Goal: Task Accomplishment & Management: Manage account settings

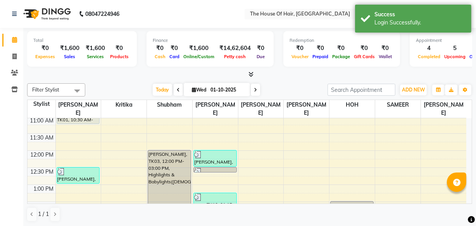
scroll to position [105, 0]
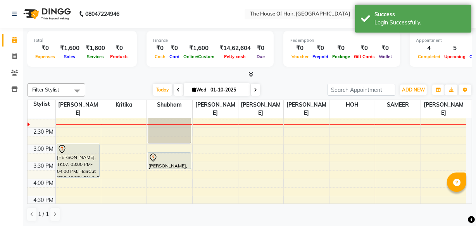
click at [308, 144] on div "8:00 AM 8:30 AM 9:00 AM 9:30 AM 10:00 AM 10:30 AM 11:00 AM 11:30 AM 12:00 PM 12…" at bounding box center [247, 145] width 439 height 478
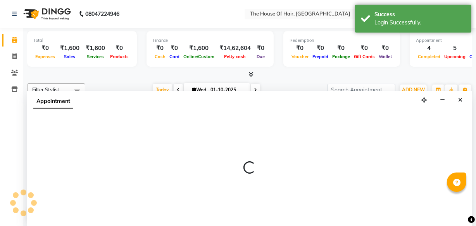
scroll to position [0, 0]
select select "64184"
select select "900"
select select "tentative"
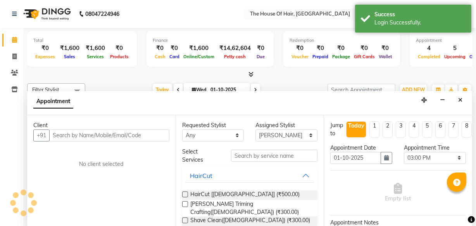
scroll to position [315, 0]
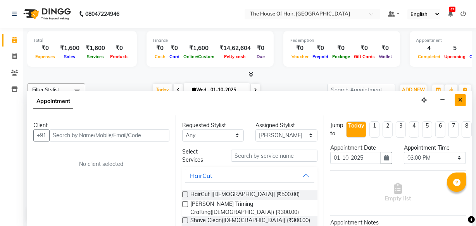
click at [462, 101] on icon "Close" at bounding box center [461, 99] width 4 height 5
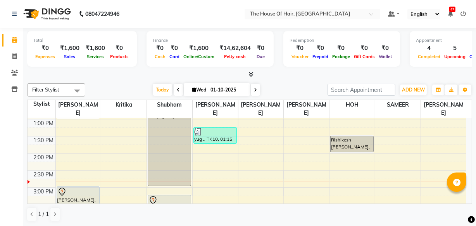
scroll to position [178, 0]
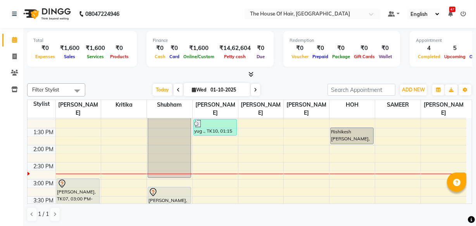
click at [216, 92] on input "01-10-2025" at bounding box center [227, 90] width 39 height 12
select select "10"
select select "2025"
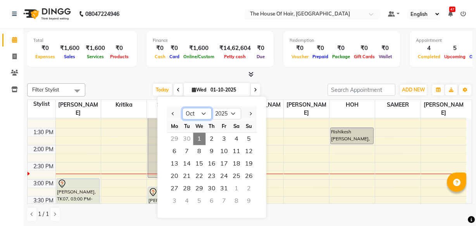
click at [203, 114] on select "Jan Feb Mar Apr May Jun [DATE] Aug Sep Oct Nov Dec" at bounding box center [196, 114] width 29 height 12
select select "9"
click at [182, 108] on select "Jan Feb Mar Apr May Jun [DATE] Aug Sep Oct Nov Dec" at bounding box center [196, 114] width 29 height 12
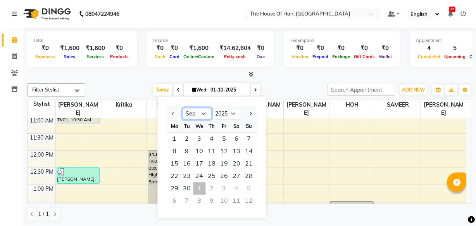
scroll to position [109, 0]
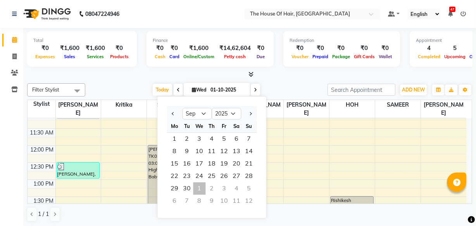
click at [0, 182] on div "Calendar Invoice Clients Inventory Completed InProgress Upcoming Dropped Tentat…" at bounding box center [52, 118] width 105 height 193
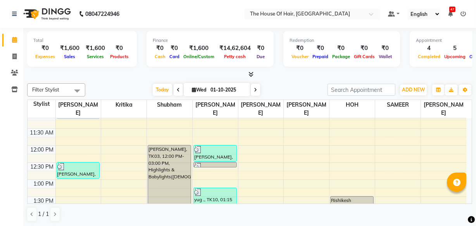
click at [211, 89] on input "01-10-2025" at bounding box center [227, 90] width 39 height 12
select select "10"
select select "2025"
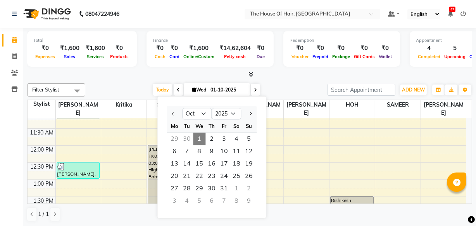
click at [187, 140] on div "30" at bounding box center [187, 139] width 12 height 12
type input "30-09-2025"
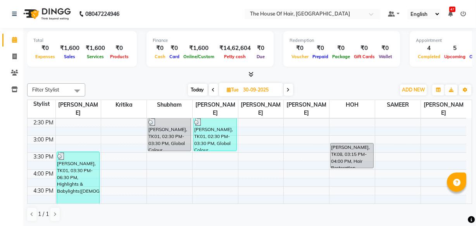
scroll to position [222, 0]
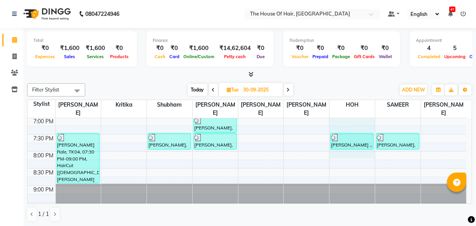
select select "80392"
select select "tentative"
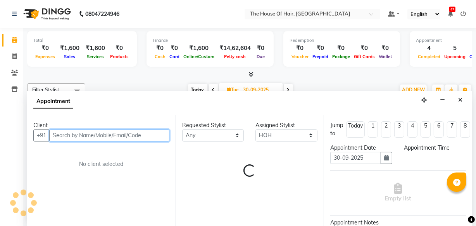
scroll to position [377, 0]
select select "1110"
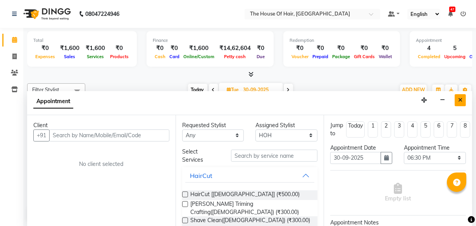
click at [457, 102] on button "Close" at bounding box center [460, 100] width 11 height 12
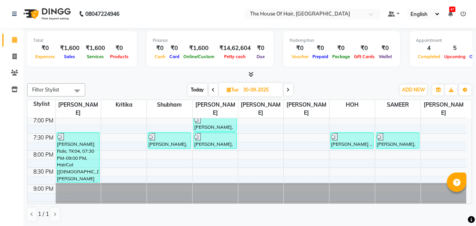
select select "80392"
select select "tentative"
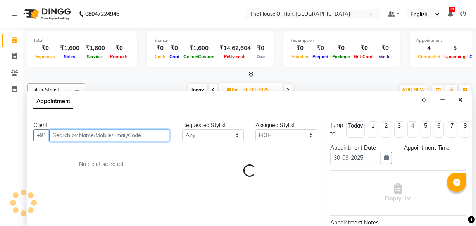
select select "1200"
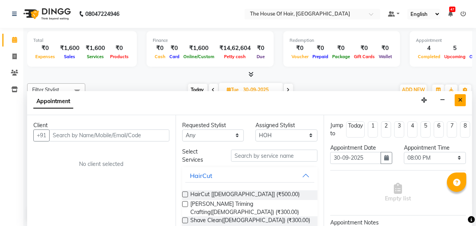
click at [460, 96] on button "Close" at bounding box center [460, 100] width 11 height 12
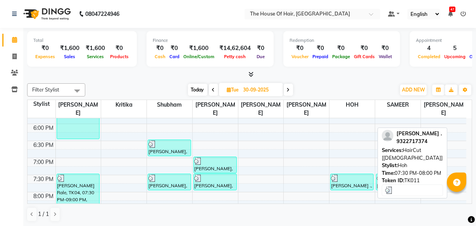
scroll to position [335, 0]
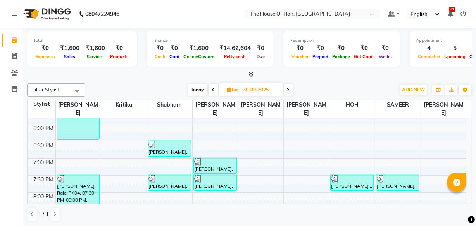
click at [253, 85] on input "30-09-2025" at bounding box center [260, 90] width 39 height 12
select select "9"
select select "2025"
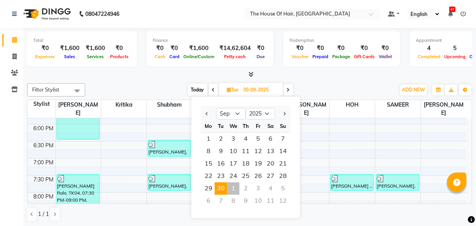
click at [233, 190] on div "1" at bounding box center [233, 188] width 12 height 12
type input "01-10-2025"
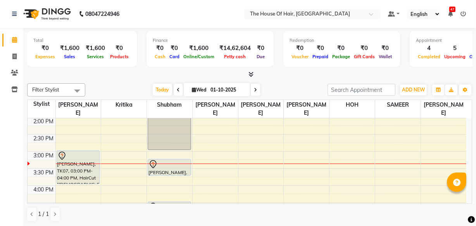
scroll to position [193, 0]
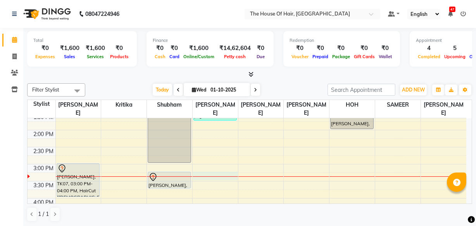
click at [202, 176] on div "8:00 AM 8:30 AM 9:00 AM 9:30 AM 10:00 AM 10:30 AM 11:00 AM 11:30 AM 12:00 PM 12…" at bounding box center [247, 165] width 439 height 478
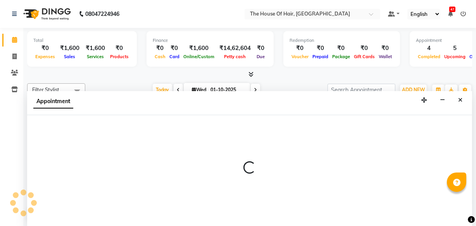
select select "57808"
select select "915"
select select "tentative"
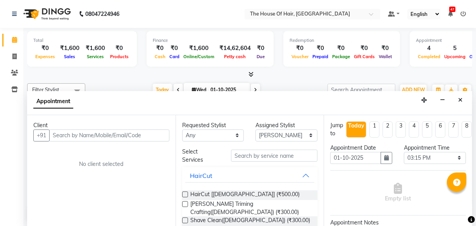
click at [66, 133] on input "text" at bounding box center [109, 136] width 120 height 12
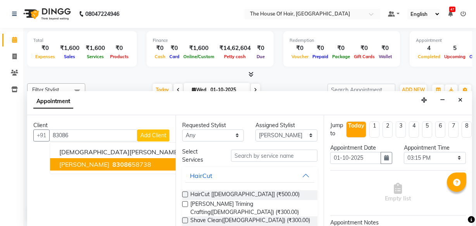
click at [113, 165] on span "83086" at bounding box center [122, 165] width 19 height 8
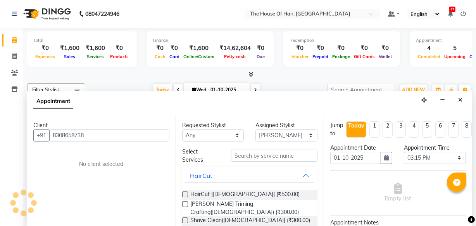
type input "8308658738"
click at [185, 194] on label at bounding box center [185, 195] width 6 height 6
click at [185, 194] on input "checkbox" at bounding box center [184, 195] width 5 height 5
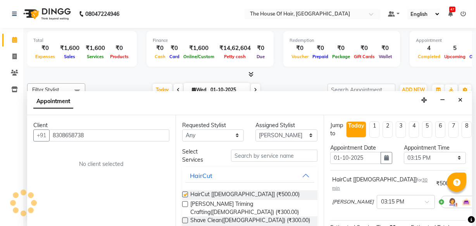
checkbox input "false"
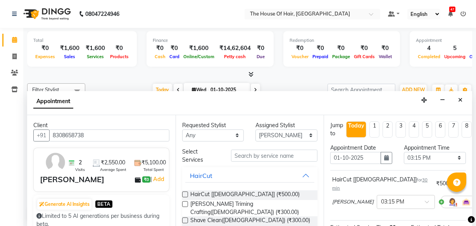
click at [481, 199] on icon at bounding box center [483, 201] width 5 height 5
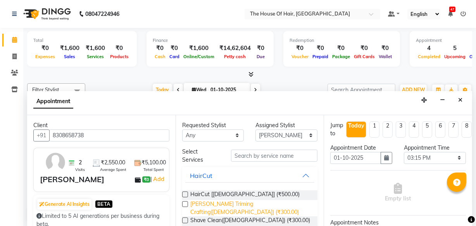
click at [194, 201] on span "[PERSON_NAME] Triming Crafting([DEMOGRAPHIC_DATA]) (₹300.00)" at bounding box center [250, 208] width 121 height 16
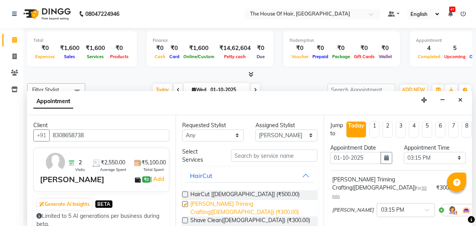
checkbox input "false"
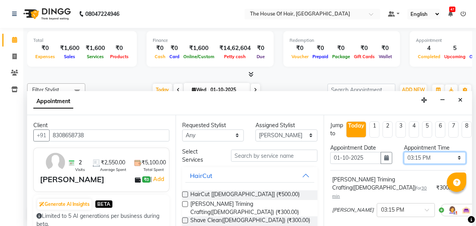
click at [419, 158] on select "Select 09:00 AM 09:15 AM 09:30 AM 09:45 AM 10:00 AM 10:15 AM 10:30 AM 10:45 AM …" at bounding box center [435, 158] width 62 height 12
select select "945"
click at [404, 152] on select "Select 09:00 AM 09:15 AM 09:30 AM 09:45 AM 10:00 AM 10:15 AM 10:30 AM 10:45 AM …" at bounding box center [435, 158] width 62 height 12
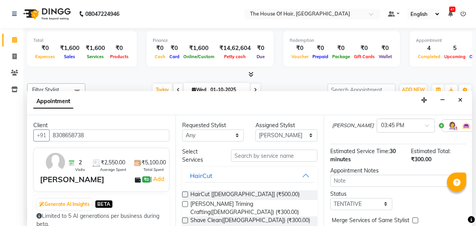
scroll to position [113, 0]
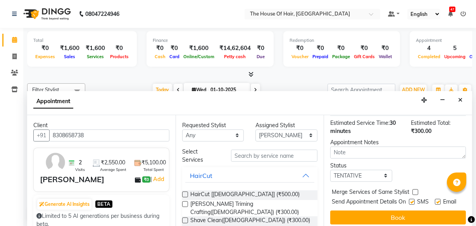
click at [417, 189] on label at bounding box center [416, 192] width 6 height 6
click at [417, 190] on input "checkbox" at bounding box center [415, 192] width 5 height 5
checkbox input "true"
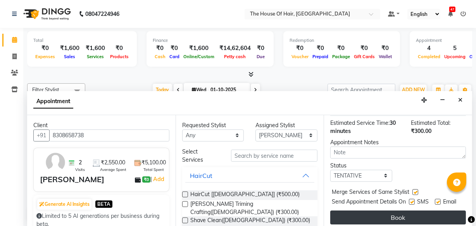
click at [391, 211] on button "Book" at bounding box center [399, 218] width 136 height 14
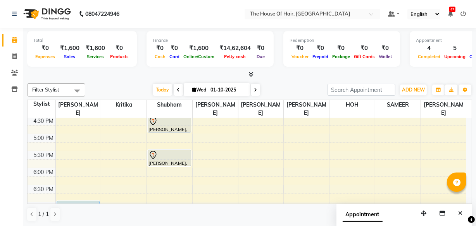
scroll to position [292, 0]
click at [59, 178] on div "8:00 AM 8:30 AM 9:00 AM 9:30 AM 10:00 AM 10:30 AM 11:00 AM 11:30 AM 12:00 PM 12…" at bounding box center [247, 66] width 439 height 478
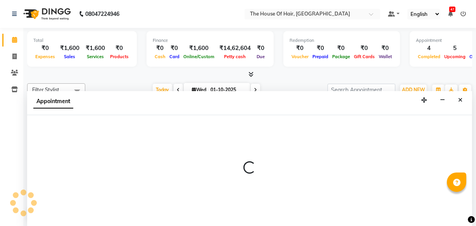
select select "42812"
select select "tentative"
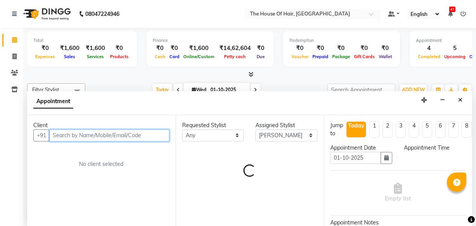
scroll to position [0, 0]
select select "1095"
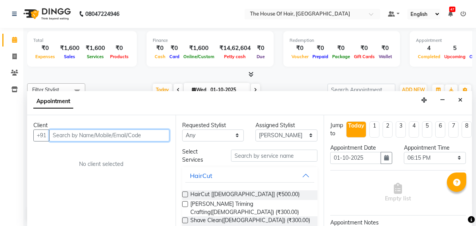
click at [62, 136] on input "text" at bounding box center [109, 136] width 120 height 12
click at [149, 136] on input "text" at bounding box center [109, 136] width 120 height 12
click at [80, 138] on input "738566" at bounding box center [109, 136] width 120 height 12
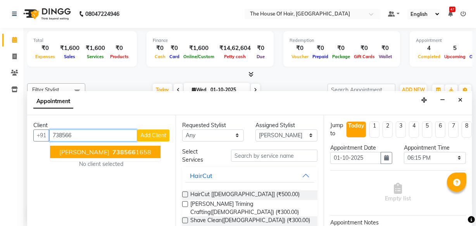
click at [104, 150] on span "[PERSON_NAME]" at bounding box center [84, 152] width 50 height 8
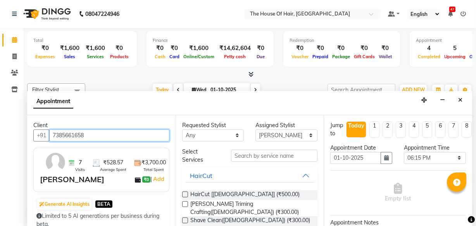
type input "7385661658"
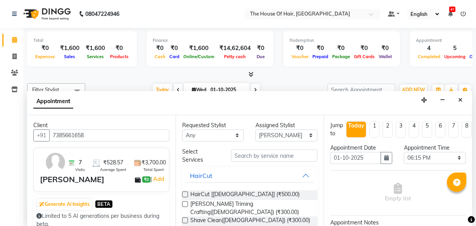
click at [186, 196] on label at bounding box center [185, 195] width 6 height 6
click at [186, 196] on input "checkbox" at bounding box center [184, 195] width 5 height 5
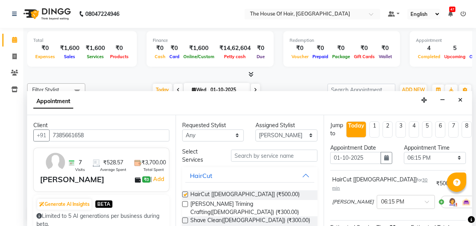
checkbox input "false"
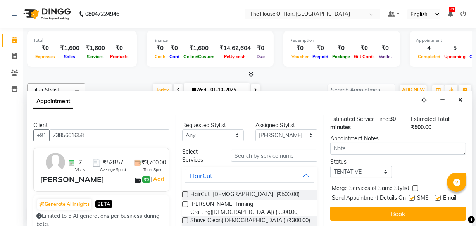
scroll to position [113, 0]
click at [414, 185] on label at bounding box center [416, 188] width 6 height 6
click at [414, 187] on input "checkbox" at bounding box center [415, 189] width 5 height 5
checkbox input "true"
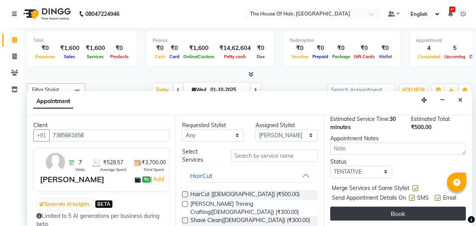
click at [376, 207] on button "Book" at bounding box center [399, 214] width 136 height 14
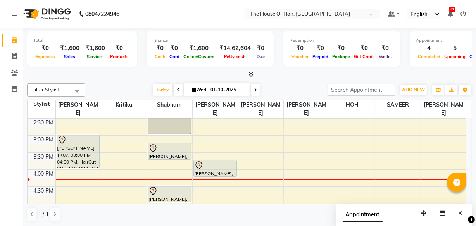
scroll to position [221, 0]
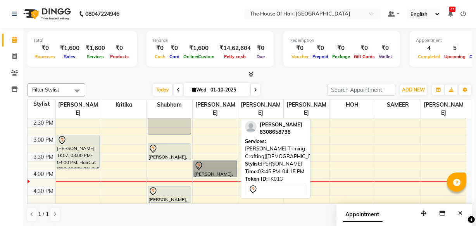
click at [204, 166] on link "[PERSON_NAME], TK13, 03:45 PM-04:15 PM, [PERSON_NAME] Triming Crafting([DEMOGRA…" at bounding box center [215, 169] width 43 height 17
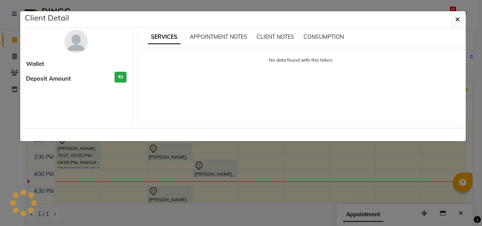
select select "7"
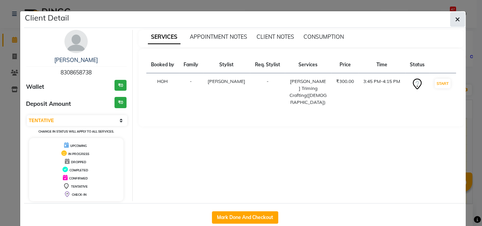
drag, startPoint x: 204, startPoint y: 166, endPoint x: 457, endPoint y: 14, distance: 294.3
click at [457, 14] on button "button" at bounding box center [457, 19] width 15 height 15
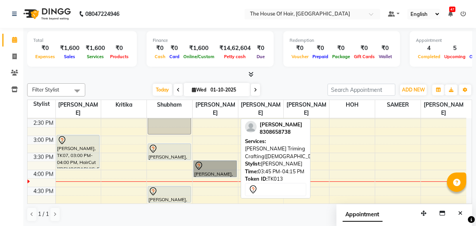
click at [208, 171] on link "[PERSON_NAME], TK13, 03:45 PM-04:15 PM, [PERSON_NAME] Triming Crafting([DEMOGRA…" at bounding box center [215, 169] width 43 height 17
select select "7"
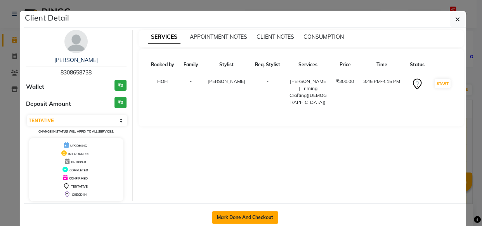
click at [235, 217] on button "Mark Done And Checkout" at bounding box center [245, 217] width 66 height 12
select select "service"
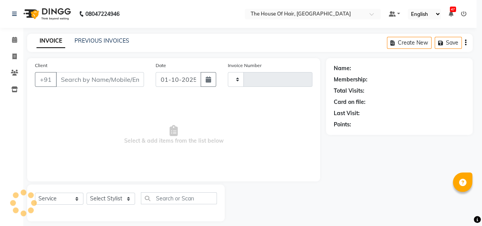
type input "2155"
select select "5992"
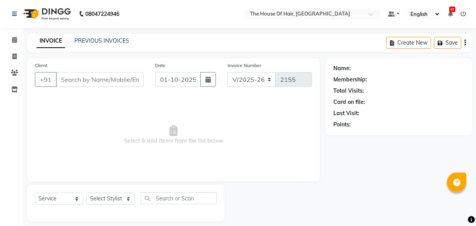
type input "8308658738"
select select "57808"
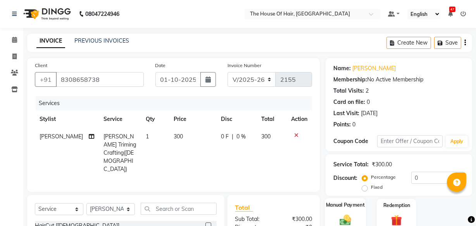
click at [335, 215] on div "Manual Payment" at bounding box center [345, 215] width 41 height 35
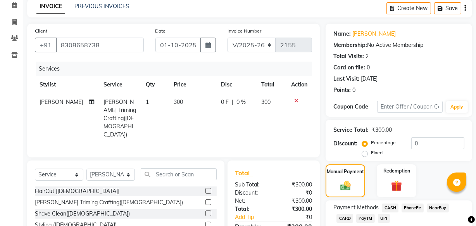
click at [384, 218] on span "UPI" at bounding box center [384, 218] width 12 height 9
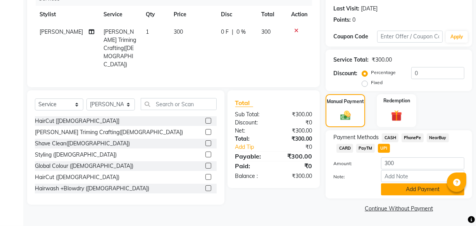
click at [399, 193] on button "Add Payment" at bounding box center [422, 189] width 83 height 12
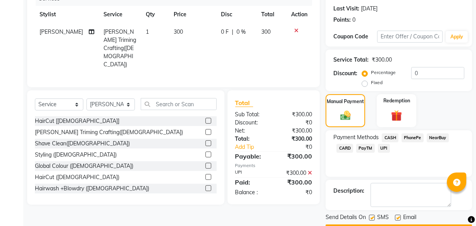
scroll to position [126, 0]
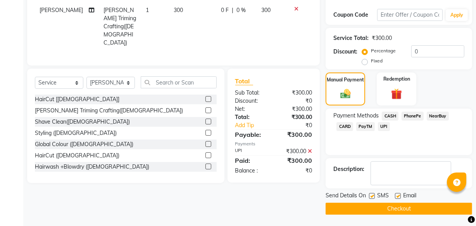
click at [375, 205] on button "Checkout" at bounding box center [399, 209] width 147 height 12
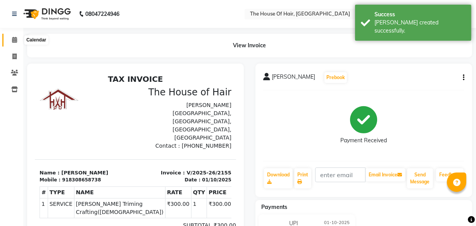
click at [13, 39] on icon at bounding box center [14, 40] width 5 height 6
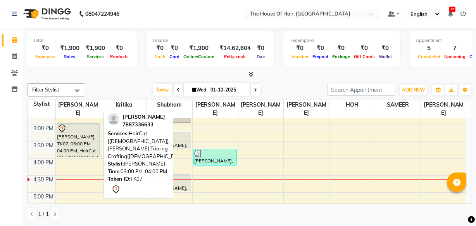
scroll to position [234, 0]
click at [78, 144] on div "[PERSON_NAME], TK07, 03:00 PM-04:00 PM, HairCut [[DEMOGRAPHIC_DATA]],[PERSON_NA…" at bounding box center [78, 139] width 43 height 33
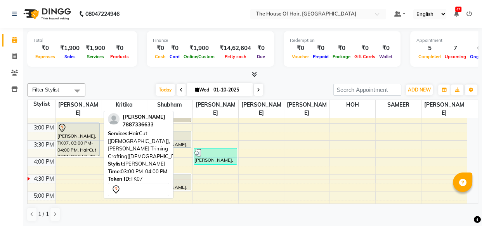
select select "7"
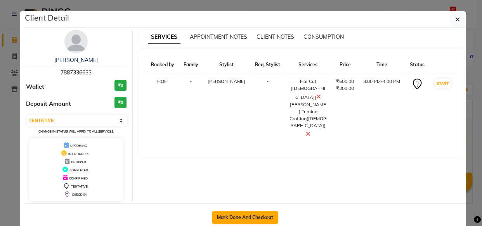
click at [248, 211] on button "Mark Done And Checkout" at bounding box center [245, 217] width 66 height 12
select select "5992"
select select "service"
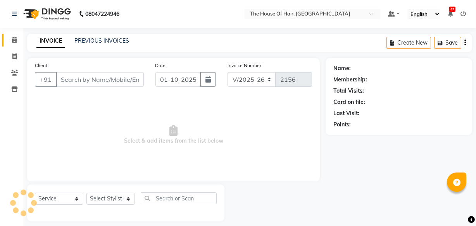
type input "7887336633"
select select "42812"
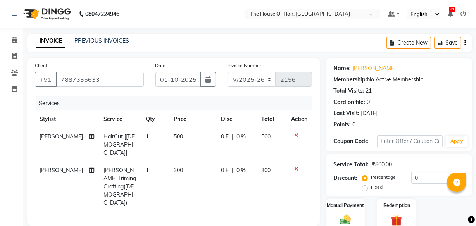
click at [176, 164] on td "300" at bounding box center [193, 187] width 48 height 50
select select "42812"
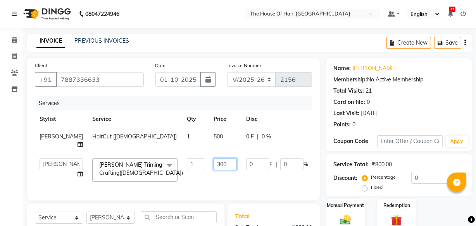
click at [214, 170] on input "300" at bounding box center [225, 164] width 23 height 12
type input "3"
type input "400"
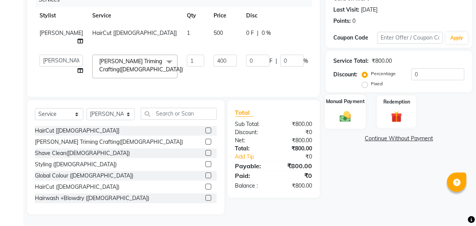
click at [347, 110] on img at bounding box center [345, 116] width 19 height 13
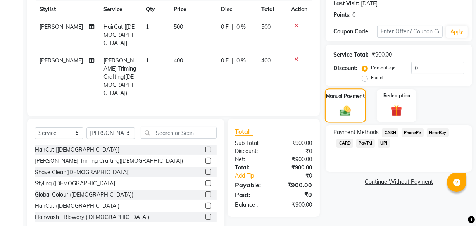
scroll to position [81, 0]
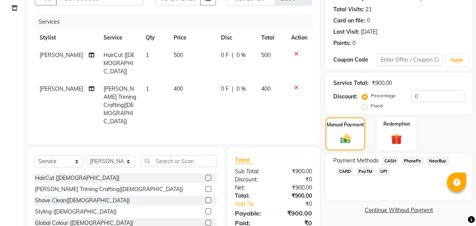
click at [384, 170] on span "UPI" at bounding box center [384, 171] width 12 height 9
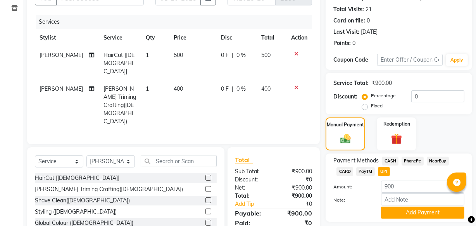
drag, startPoint x: 355, startPoint y: 93, endPoint x: 349, endPoint y: 131, distance: 37.8
click at [355, 94] on div "Discount:" at bounding box center [346, 97] width 24 height 8
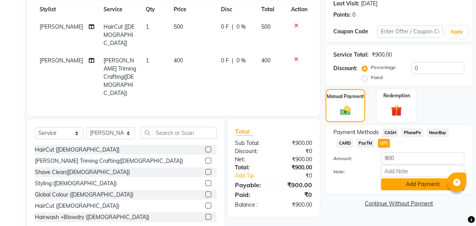
click at [396, 186] on button "Add Payment" at bounding box center [422, 184] width 83 height 12
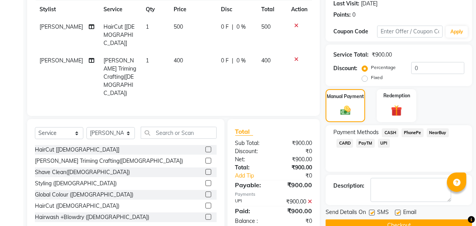
scroll to position [126, 0]
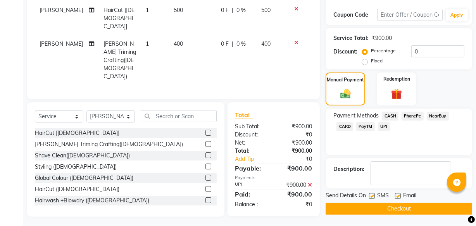
click at [354, 213] on button "Checkout" at bounding box center [399, 209] width 147 height 12
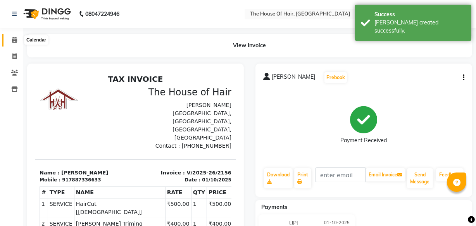
click at [16, 44] on span at bounding box center [15, 40] width 14 height 9
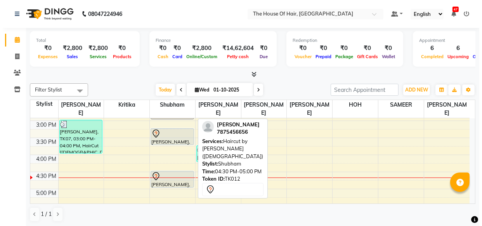
scroll to position [238, 0]
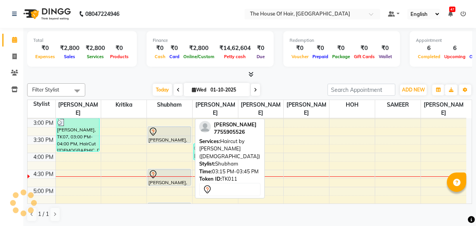
click at [176, 136] on div "[PERSON_NAME], TK11, 03:15 PM-03:45 PM, Haircut by [PERSON_NAME] ([DEMOGRAPHIC_…" at bounding box center [169, 135] width 43 height 16
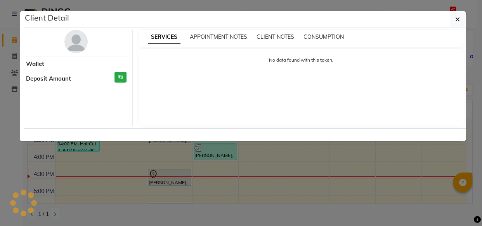
select select "7"
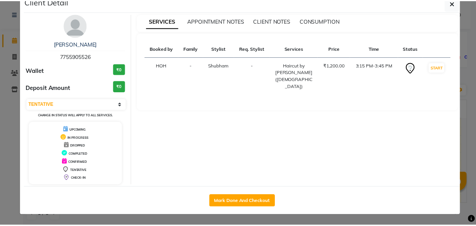
scroll to position [12, 0]
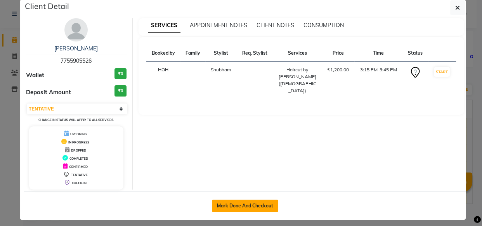
click at [237, 206] on button "Mark Done And Checkout" at bounding box center [245, 206] width 66 height 12
select select "5992"
select select "service"
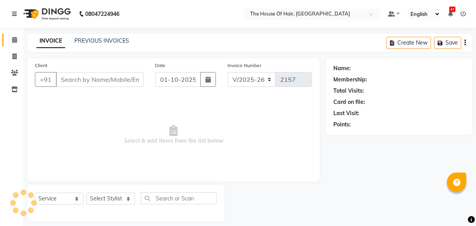
type input "7755905526"
select select "42824"
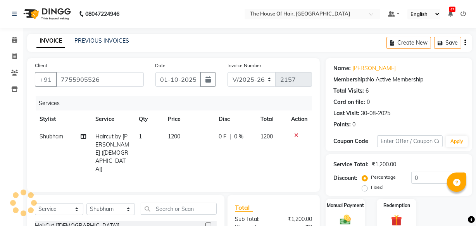
click at [147, 163] on div "Services Stylist Service Qty Price Disc Total Action [PERSON_NAME] Haircut by […" at bounding box center [173, 140] width 277 height 88
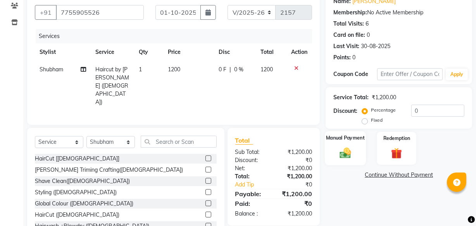
click at [352, 151] on img at bounding box center [345, 152] width 19 height 13
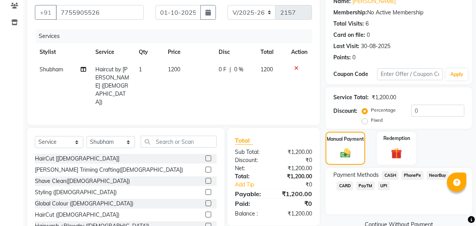
click at [389, 175] on span "CASH" at bounding box center [390, 175] width 17 height 9
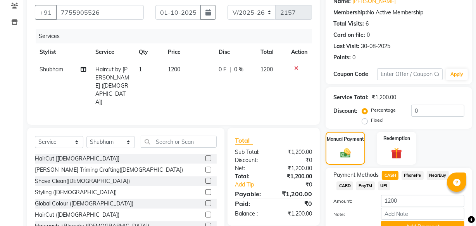
scroll to position [105, 0]
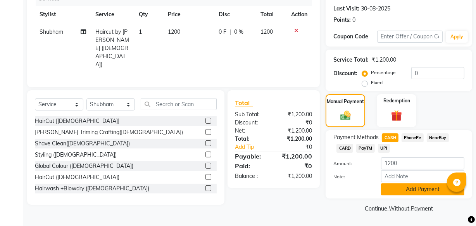
click at [397, 189] on button "Add Payment" at bounding box center [422, 189] width 83 height 12
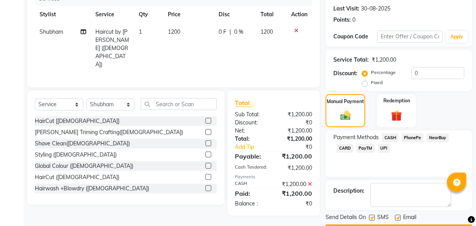
scroll to position [126, 0]
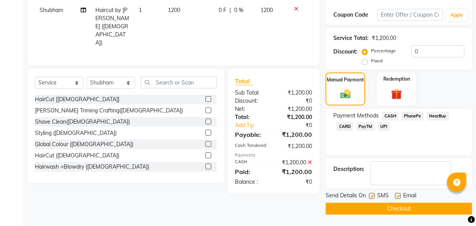
click at [357, 212] on button "Checkout" at bounding box center [399, 209] width 147 height 12
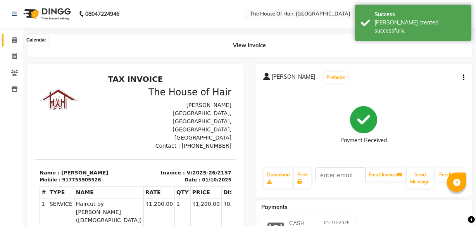
click at [14, 40] on icon at bounding box center [14, 40] width 5 height 6
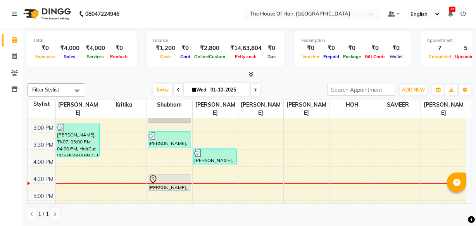
scroll to position [233, 0]
click at [12, 74] on icon at bounding box center [14, 73] width 7 height 6
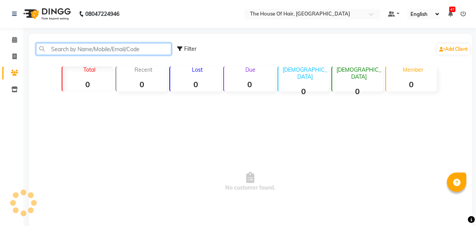
click at [54, 47] on input "text" at bounding box center [103, 49] width 135 height 12
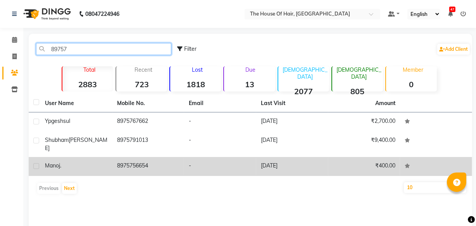
type input "89757"
click at [164, 164] on td "8975756654" at bounding box center [149, 166] width 72 height 19
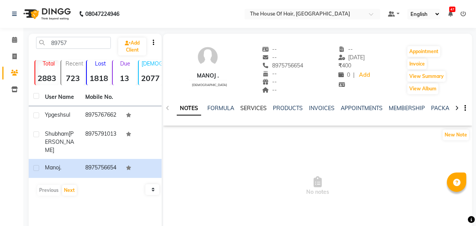
click at [250, 108] on link "SERVICES" at bounding box center [254, 108] width 26 height 7
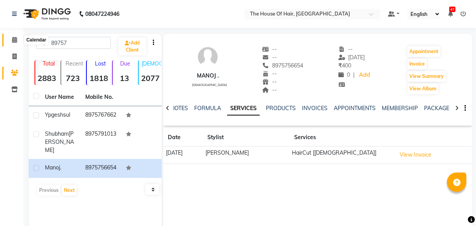
click at [15, 40] on icon at bounding box center [14, 40] width 5 height 6
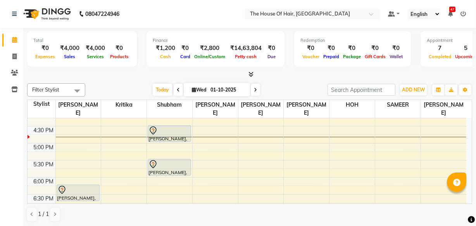
scroll to position [284, 0]
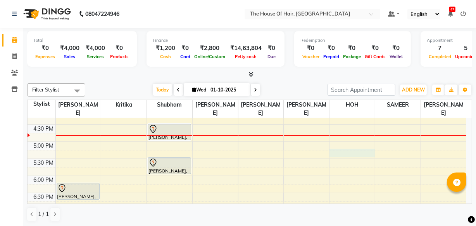
click at [341, 152] on div "8:00 AM 8:30 AM 9:00 AM 9:30 AM 10:00 AM 10:30 AM 11:00 AM 11:30 AM 12:00 PM 12…" at bounding box center [247, 74] width 439 height 478
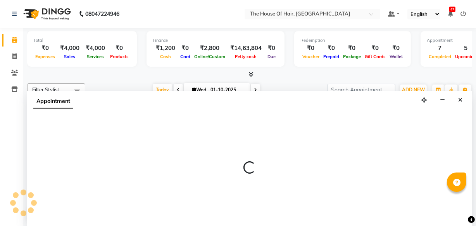
scroll to position [0, 0]
select select "80392"
select select "tentative"
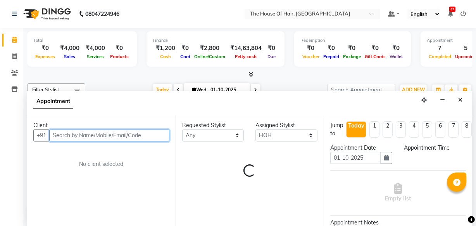
select select "1035"
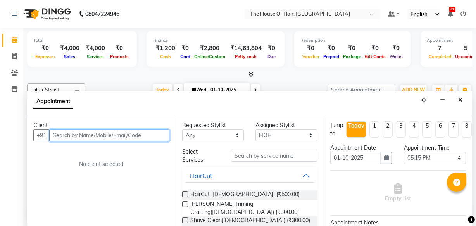
click at [70, 139] on input "text" at bounding box center [109, 136] width 120 height 12
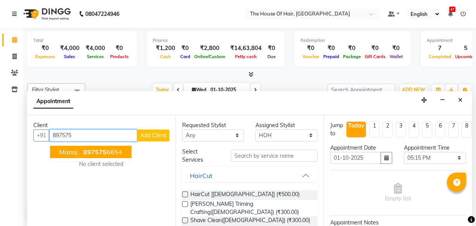
click at [88, 157] on button "Manoj . 897575 6654" at bounding box center [90, 152] width 81 height 12
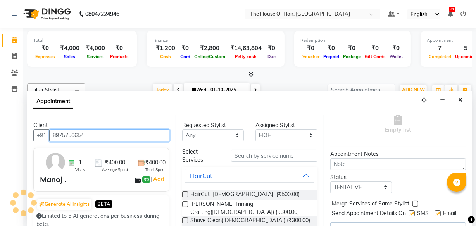
scroll to position [96, 0]
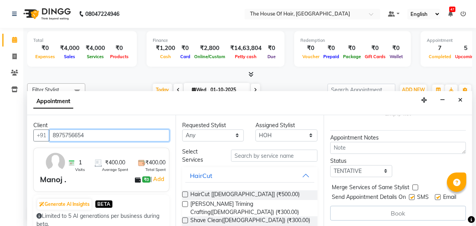
type input "8975756654"
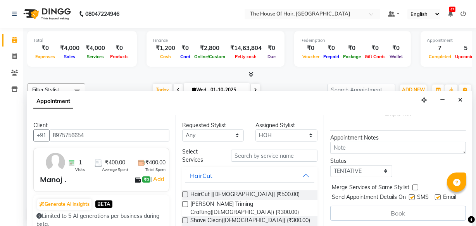
click at [286, 194] on div "HairCut [[DEMOGRAPHIC_DATA]] (₹500.00)" at bounding box center [250, 195] width 136 height 10
click at [261, 197] on div "HairCut [[DEMOGRAPHIC_DATA]] (₹500.00)" at bounding box center [250, 195] width 136 height 10
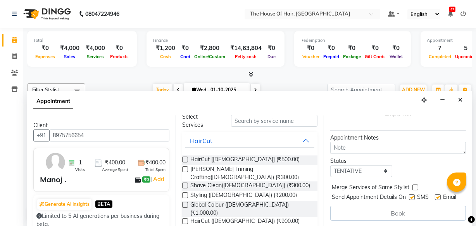
scroll to position [36, 0]
click at [201, 157] on span "HairCut [[DEMOGRAPHIC_DATA]] (₹500.00)" at bounding box center [244, 160] width 109 height 10
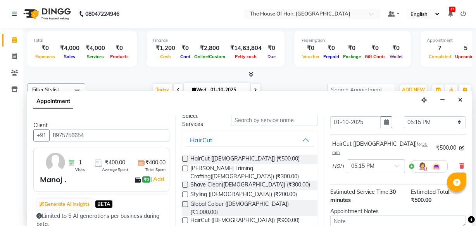
scroll to position [34, 0]
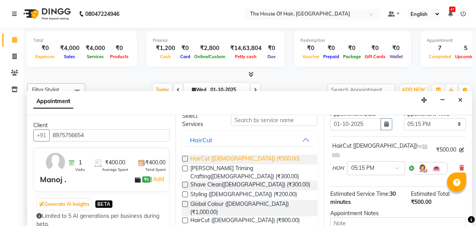
click at [232, 156] on span "HairCut [[DEMOGRAPHIC_DATA]] (₹500.00)" at bounding box center [244, 160] width 109 height 10
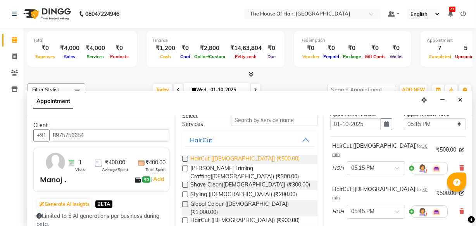
click at [232, 156] on span "HairCut [[DEMOGRAPHIC_DATA]] (₹500.00)" at bounding box center [244, 160] width 109 height 10
checkbox input "false"
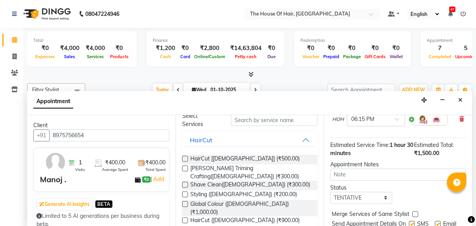
scroll to position [173, 0]
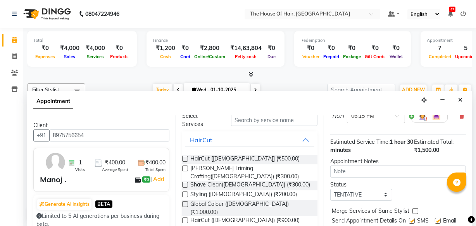
click at [415, 208] on label at bounding box center [416, 211] width 6 height 6
click at [415, 209] on input "checkbox" at bounding box center [415, 211] width 5 height 5
checkbox input "true"
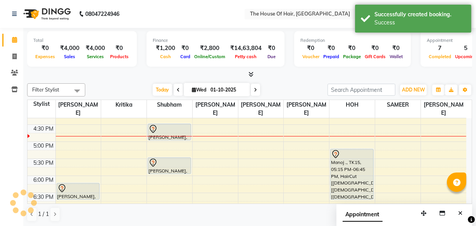
scroll to position [0, 0]
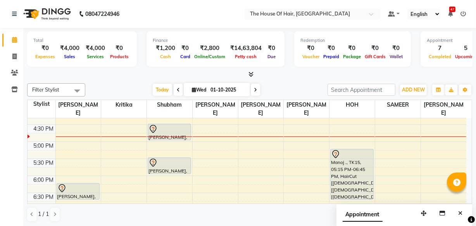
click at [233, 92] on input "01-10-2025" at bounding box center [227, 90] width 39 height 12
select select "10"
select select "2025"
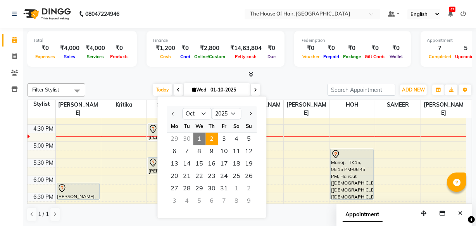
click at [209, 139] on span "2" at bounding box center [212, 139] width 12 height 12
type input "02-10-2025"
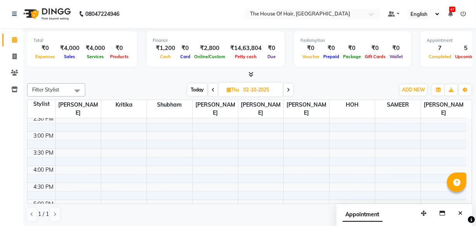
scroll to position [215, 0]
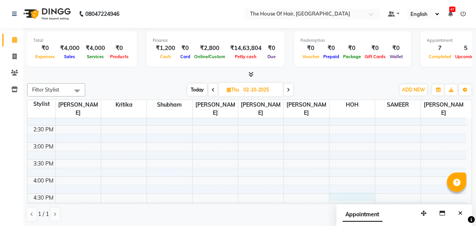
click at [343, 194] on div "8:00 AM 8:30 AM 9:00 AM 9:30 AM 10:00 AM 10:30 AM 11:00 AM 11:30 AM 12:00 PM 12…" at bounding box center [247, 143] width 439 height 478
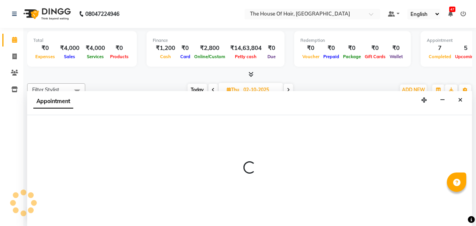
scroll to position [0, 0]
select select "80392"
select select "990"
select select "tentative"
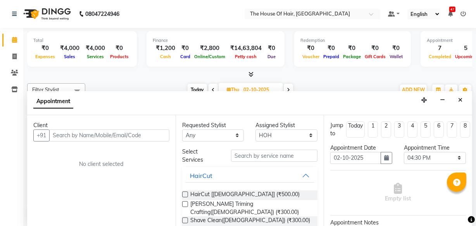
click at [110, 126] on div "Client" at bounding box center [101, 125] width 136 height 8
click at [99, 135] on input "text" at bounding box center [109, 136] width 120 height 12
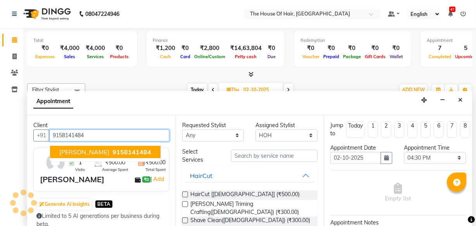
click at [106, 151] on span "[PERSON_NAME]" at bounding box center [84, 152] width 50 height 8
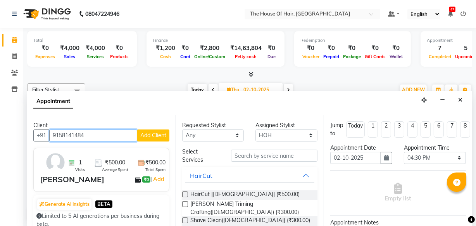
type input "9158141484"
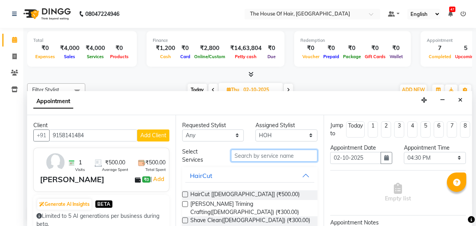
click at [244, 156] on input "text" at bounding box center [274, 156] width 87 height 12
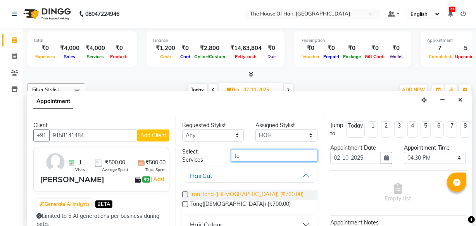
type input "to"
click at [237, 194] on span "Iron Tong ([DEMOGRAPHIC_DATA]) (₹700.00)" at bounding box center [246, 195] width 113 height 10
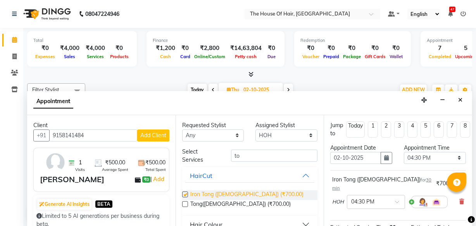
checkbox input "false"
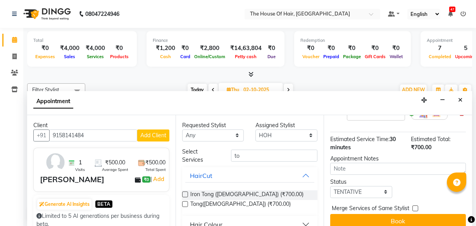
scroll to position [93, 0]
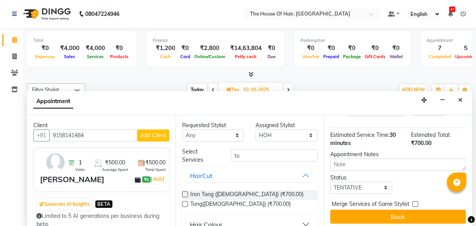
click at [412, 200] on div "Merge Services of Same Stylist" at bounding box center [399, 205] width 136 height 10
click at [463, 97] on button "Close" at bounding box center [460, 100] width 11 height 12
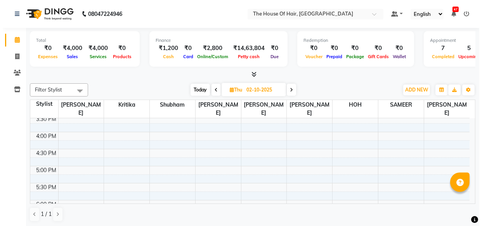
scroll to position [260, 0]
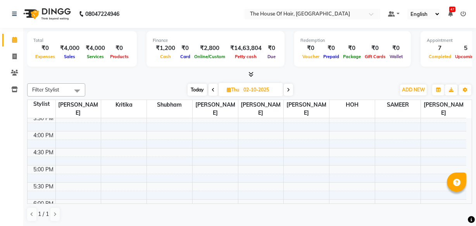
click at [340, 150] on div "8:00 AM 8:30 AM 9:00 AM 9:30 AM 10:00 AM 10:30 AM 11:00 AM 11:30 AM 12:00 PM 12…" at bounding box center [247, 97] width 439 height 478
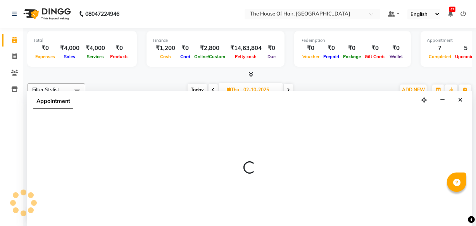
select select "80392"
select select "tentative"
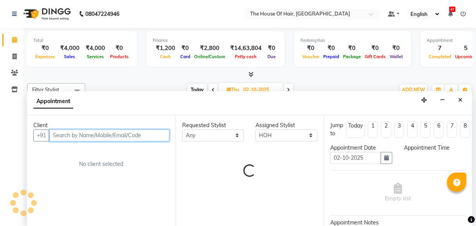
select select "990"
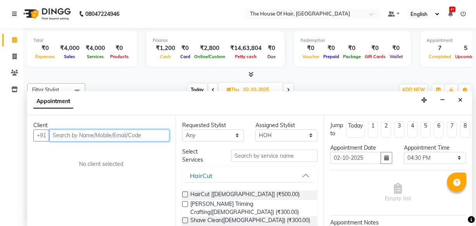
click at [112, 135] on input "text" at bounding box center [109, 136] width 120 height 12
type input "9657320763"
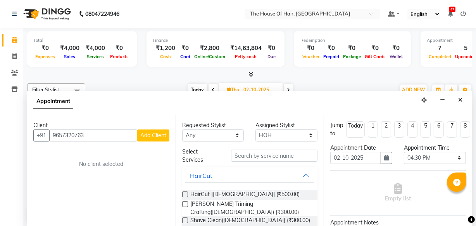
click at [156, 137] on span "Add Client" at bounding box center [153, 135] width 26 height 7
select select "22"
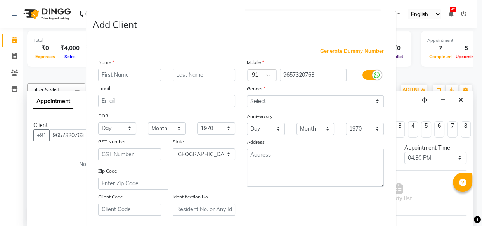
click at [98, 73] on input "text" at bounding box center [129, 75] width 63 height 12
type input "Prasad"
click at [190, 73] on input "text" at bounding box center [204, 75] width 63 height 12
type input "shinde"
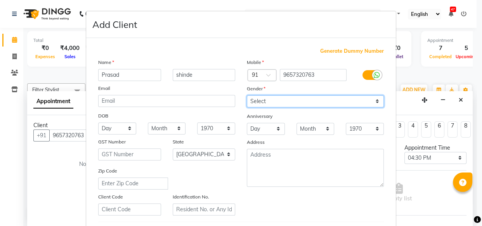
click at [258, 104] on select "Select [DEMOGRAPHIC_DATA] [DEMOGRAPHIC_DATA] Other Prefer Not To Say" at bounding box center [315, 101] width 137 height 12
select select "[DEMOGRAPHIC_DATA]"
click at [247, 95] on select "Select [DEMOGRAPHIC_DATA] [DEMOGRAPHIC_DATA] Other Prefer Not To Say" at bounding box center [315, 101] width 137 height 12
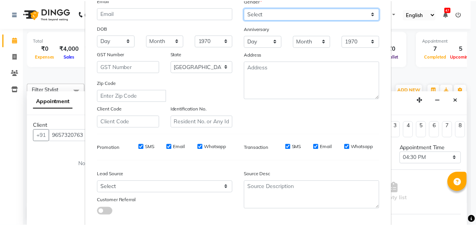
scroll to position [134, 0]
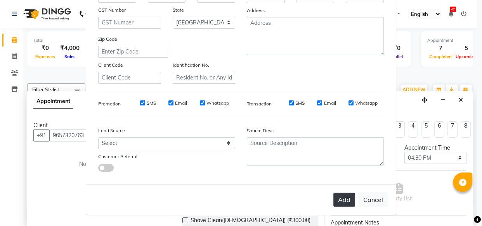
click at [341, 201] on button "Add" at bounding box center [344, 200] width 22 height 14
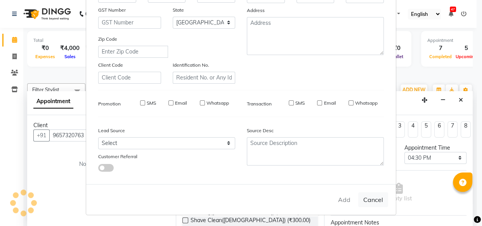
select select
select select "null"
select select
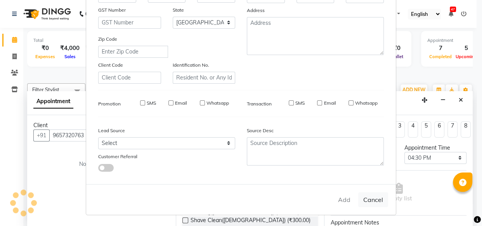
select select
checkbox input "false"
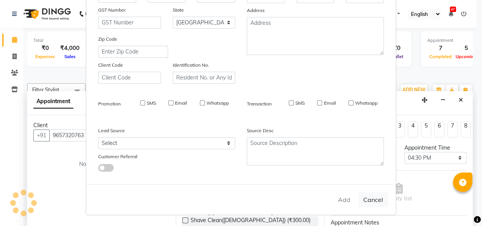
checkbox input "false"
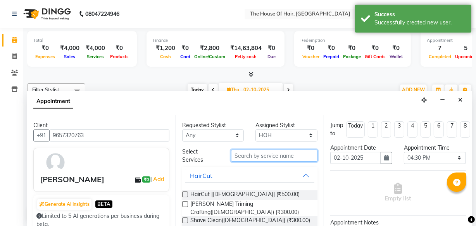
click at [238, 153] on input "text" at bounding box center [274, 156] width 87 height 12
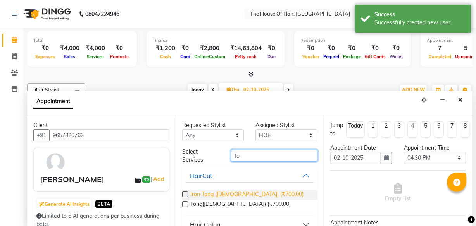
type input "to"
click at [235, 196] on span "Iron Tong ([DEMOGRAPHIC_DATA]) (₹700.00)" at bounding box center [246, 195] width 113 height 10
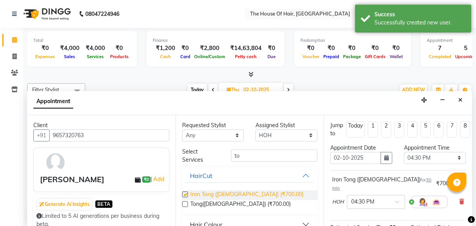
checkbox input "false"
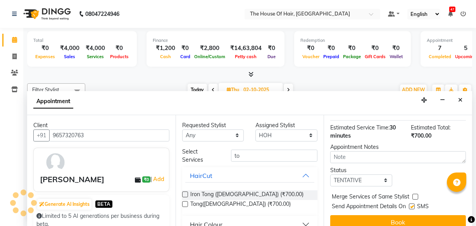
scroll to position [105, 0]
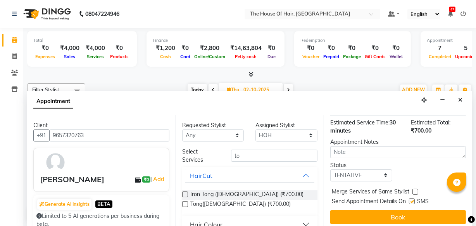
click at [415, 189] on label at bounding box center [416, 192] width 6 height 6
click at [415, 190] on input "checkbox" at bounding box center [415, 192] width 5 height 5
checkbox input "true"
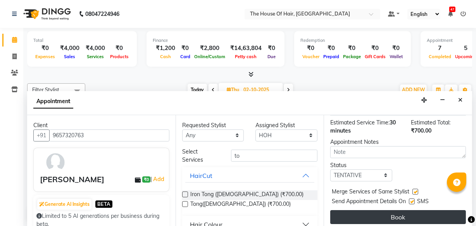
click at [381, 213] on button "Book" at bounding box center [399, 217] width 136 height 14
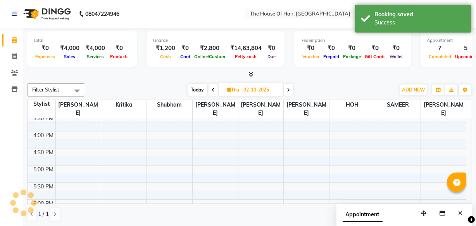
scroll to position [0, 0]
click at [239, 90] on span "Thu" at bounding box center [233, 90] width 16 height 6
select select "10"
select select "2025"
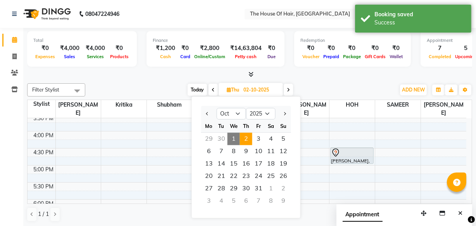
click at [230, 140] on span "1" at bounding box center [234, 139] width 12 height 12
type input "01-10-2025"
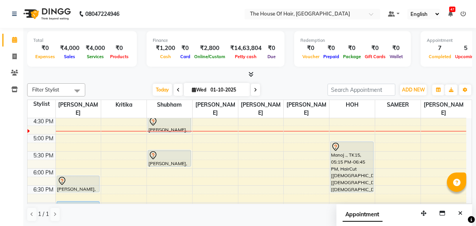
scroll to position [293, 0]
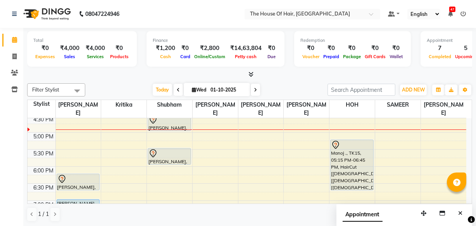
click at [158, 187] on div "8:00 AM 8:30 AM 9:00 AM 9:30 AM 10:00 AM 10:30 AM 11:00 AM 11:30 AM 12:00 PM 12…" at bounding box center [247, 64] width 439 height 478
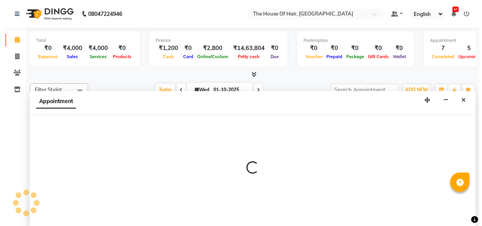
scroll to position [0, 0]
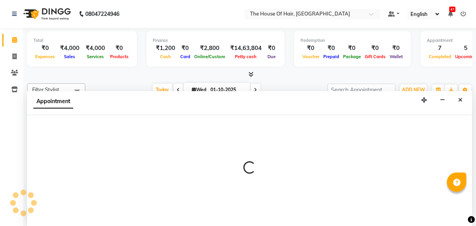
select select "42824"
select select "1110"
select select "tentative"
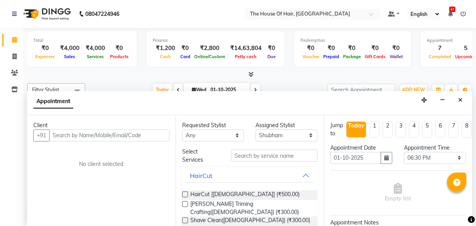
click at [52, 133] on input "text" at bounding box center [109, 136] width 120 height 12
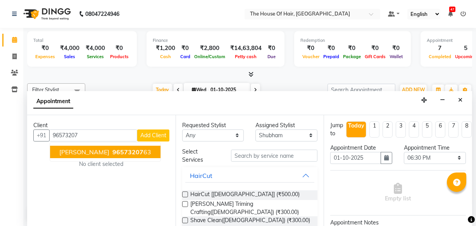
type input "96573207"
click at [154, 131] on button "Add Client" at bounding box center [153, 136] width 32 height 12
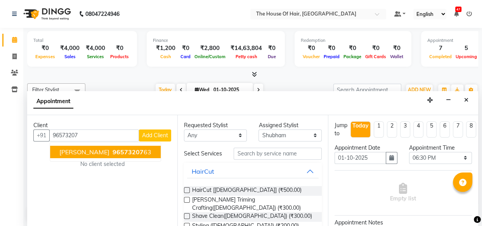
select select "22"
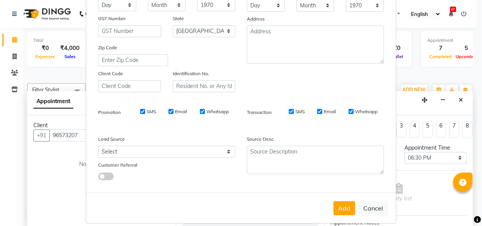
scroll to position [134, 0]
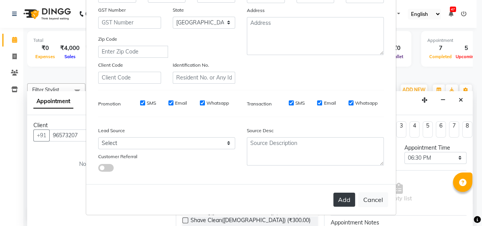
click at [340, 201] on button "Add" at bounding box center [344, 200] width 22 height 14
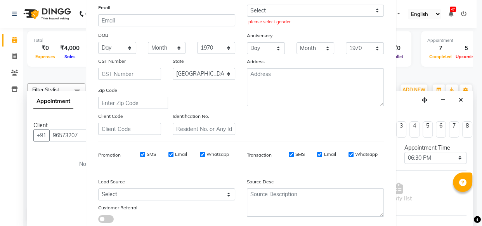
scroll to position [144, 0]
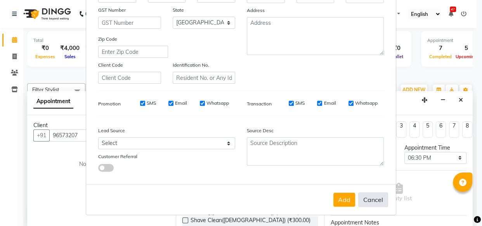
click at [371, 201] on button "Cancel" at bounding box center [373, 199] width 30 height 15
select select
select select "null"
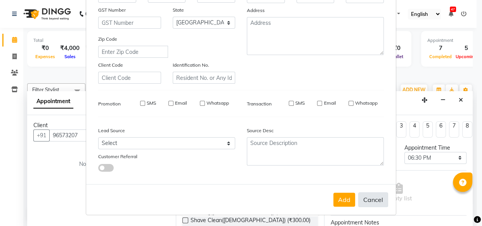
select select
checkbox input "false"
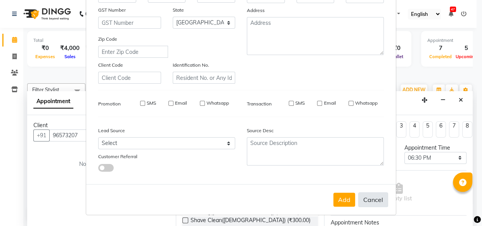
checkbox input "false"
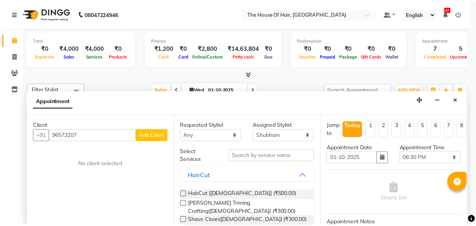
scroll to position [142, 0]
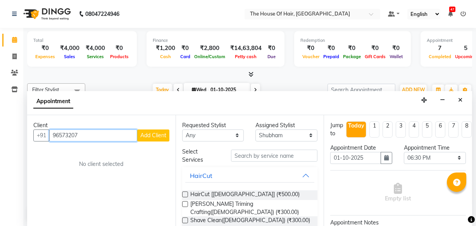
click at [92, 139] on input "96573207" at bounding box center [93, 136] width 88 height 12
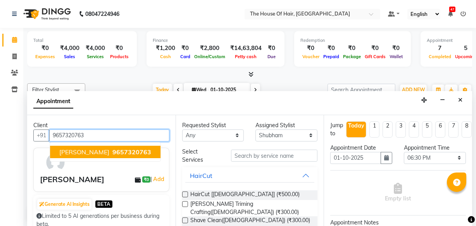
click at [83, 153] on span "[PERSON_NAME]" at bounding box center [84, 152] width 50 height 8
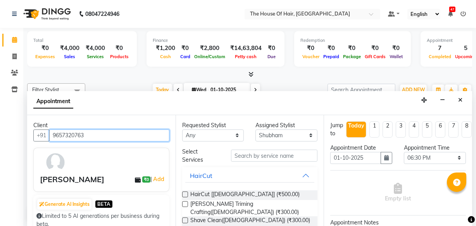
type input "9657320763"
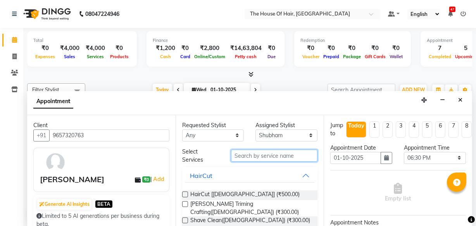
click at [244, 154] on input "text" at bounding box center [274, 156] width 87 height 12
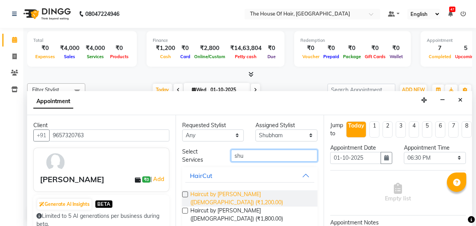
type input "shu"
click at [254, 192] on span "Haircut by [PERSON_NAME] ([DEMOGRAPHIC_DATA]) (₹1,200.00)" at bounding box center [250, 198] width 121 height 16
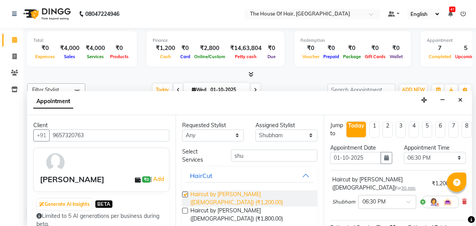
checkbox input "false"
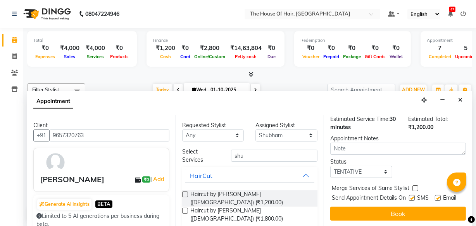
scroll to position [112, 0]
click at [414, 185] on label at bounding box center [416, 188] width 6 height 6
click at [414, 187] on input "checkbox" at bounding box center [415, 189] width 5 height 5
checkbox input "true"
click at [358, 166] on select "Select TENTATIVE CONFIRM CHECK-IN UPCOMING" at bounding box center [362, 172] width 62 height 12
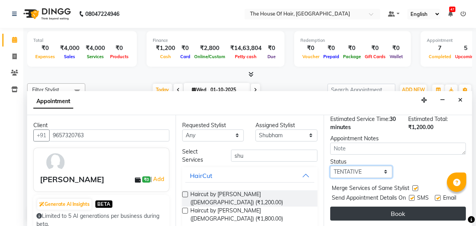
select select "upcoming"
click at [331, 166] on select "Select TENTATIVE CONFIRM CHECK-IN UPCOMING" at bounding box center [362, 172] width 62 height 12
click at [366, 208] on button "Book" at bounding box center [399, 214] width 136 height 14
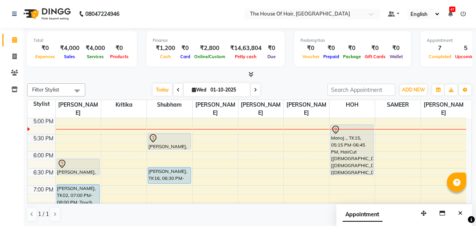
scroll to position [308, 0]
click at [291, 156] on div "8:00 AM 8:30 AM 9:00 AM 9:30 AM 10:00 AM 10:30 AM 11:00 AM 11:30 AM 12:00 PM 12…" at bounding box center [247, 50] width 439 height 478
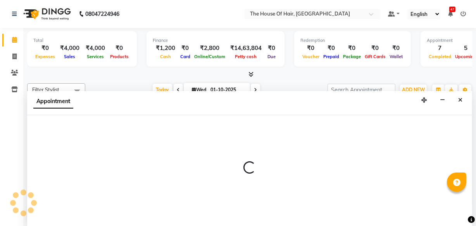
select select "64184"
select select "1080"
select select "tentative"
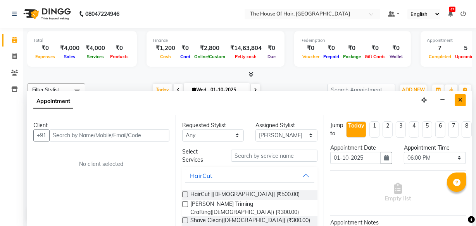
click at [459, 97] on icon "Close" at bounding box center [461, 99] width 4 height 5
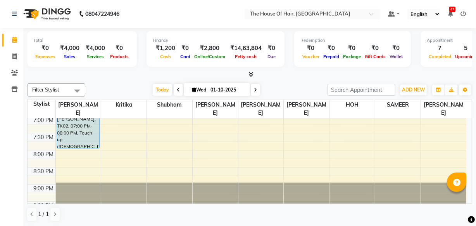
scroll to position [378, 0]
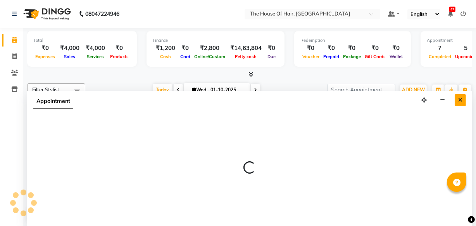
select select "57808"
select select "1200"
select select "tentative"
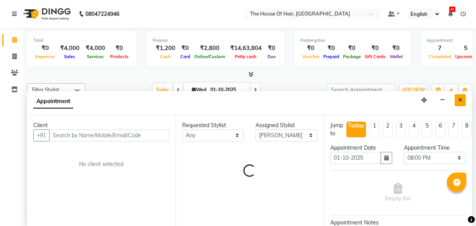
click at [462, 100] on icon "Close" at bounding box center [461, 99] width 4 height 5
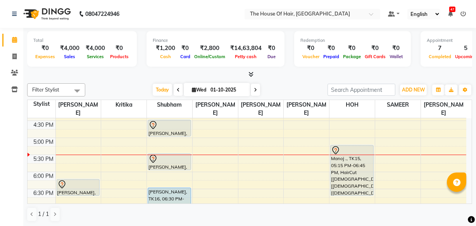
scroll to position [292, 0]
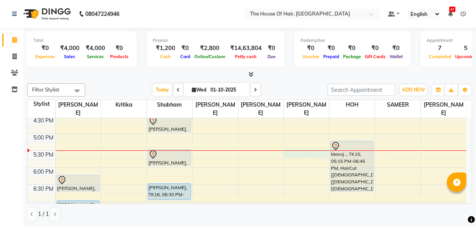
click at [289, 151] on div "8:00 AM 8:30 AM 9:00 AM 9:30 AM 10:00 AM 10:30 AM 11:00 AM 11:30 AM 12:00 PM 12…" at bounding box center [247, 66] width 439 height 478
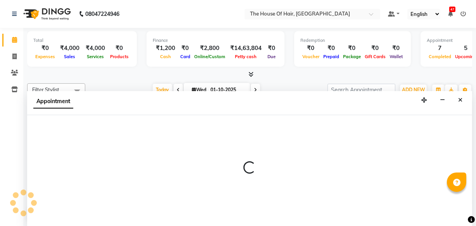
select select "64184"
select select "tentative"
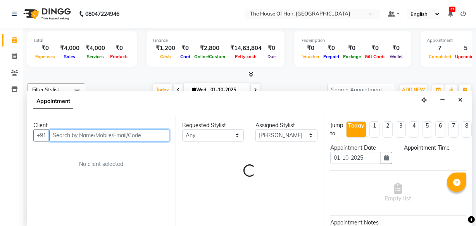
select select "1050"
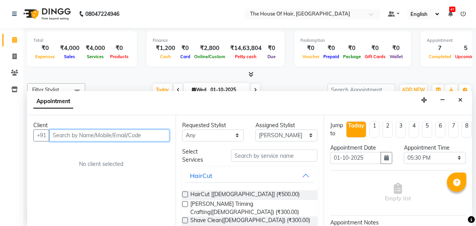
click at [58, 135] on input "text" at bounding box center [109, 136] width 120 height 12
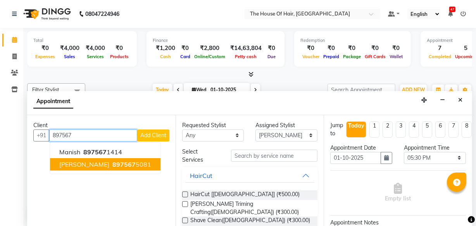
click at [104, 167] on button "[PERSON_NAME] 897567 5081" at bounding box center [105, 164] width 111 height 12
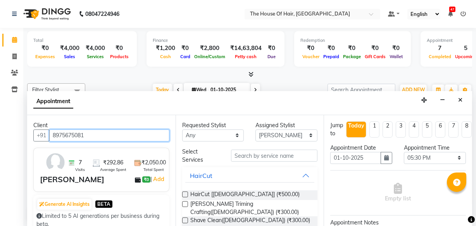
type input "8975675081"
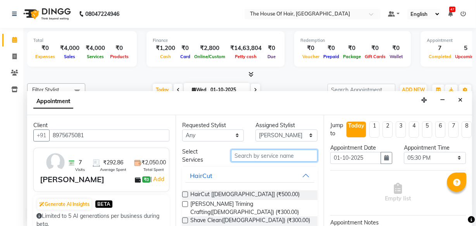
click at [241, 154] on input "text" at bounding box center [274, 156] width 87 height 12
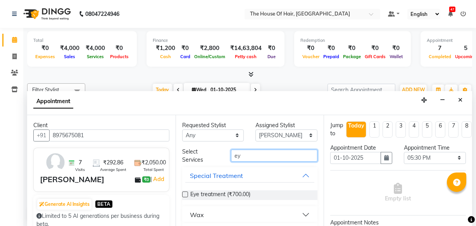
scroll to position [19, 0]
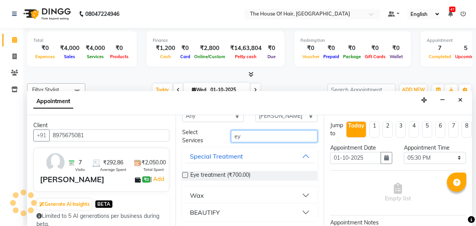
type input "ey"
click at [209, 213] on div "BEAUTIFY" at bounding box center [205, 212] width 30 height 9
click at [202, 213] on div "BEAUTIFY" at bounding box center [205, 212] width 30 height 9
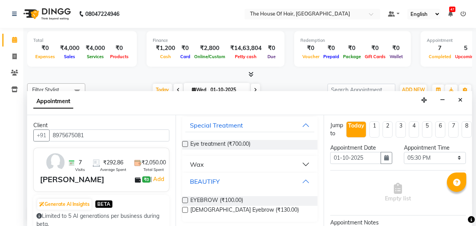
scroll to position [51, 0]
click at [229, 199] on span "EYEBROW (₹100.00)" at bounding box center [216, 201] width 53 height 10
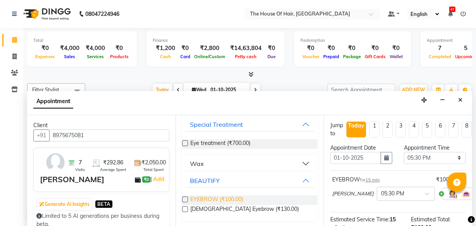
click at [229, 199] on span "EYEBROW (₹100.00)" at bounding box center [216, 201] width 53 height 10
checkbox input "false"
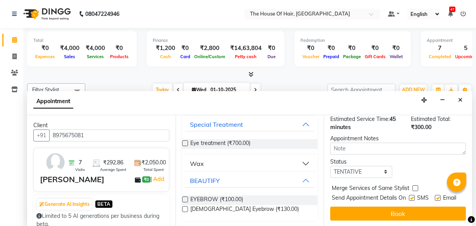
scroll to position [186, 0]
click at [415, 185] on label at bounding box center [416, 188] width 6 height 6
click at [415, 187] on input "checkbox" at bounding box center [415, 189] width 5 height 5
checkbox input "true"
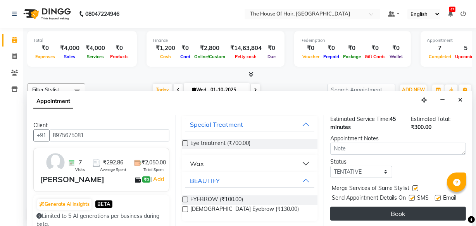
click at [398, 210] on button "Book" at bounding box center [399, 214] width 136 height 14
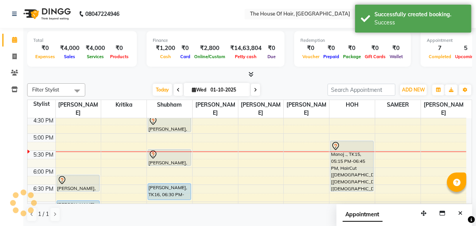
scroll to position [0, 0]
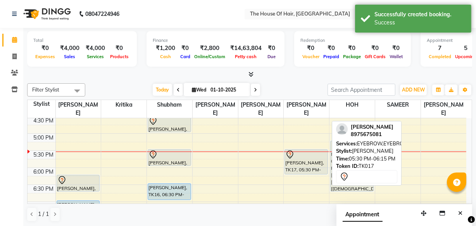
click at [305, 167] on div "[PERSON_NAME], TK17, 05:30 PM-06:15 PM, EYEBROW,EYEBROW,EYEBROW" at bounding box center [306, 162] width 43 height 24
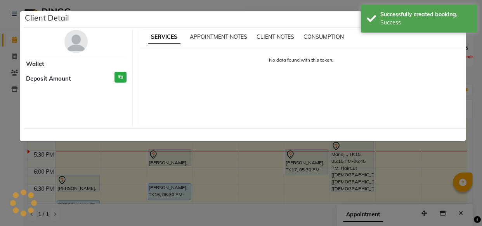
select select "7"
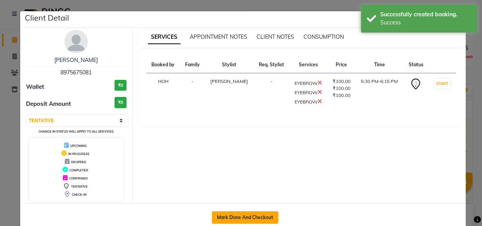
click at [238, 221] on button "Mark Done And Checkout" at bounding box center [245, 217] width 66 height 12
select select "service"
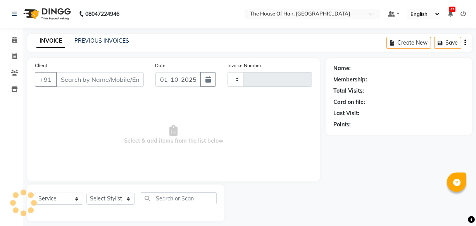
type input "2158"
select select "5992"
type input "8975675081"
select select "64184"
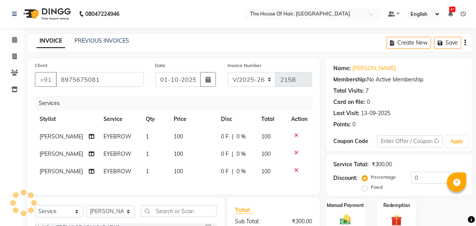
click at [177, 142] on td "100" at bounding box center [193, 136] width 48 height 17
select select "64184"
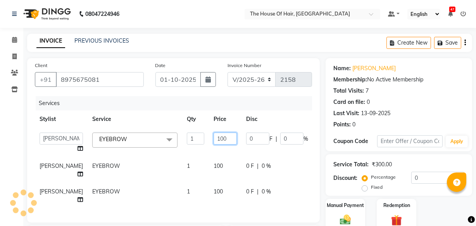
click at [214, 138] on input "100" at bounding box center [225, 139] width 23 height 12
type input "1"
type input "60"
click at [209, 168] on td "100" at bounding box center [225, 171] width 33 height 26
select select "64184"
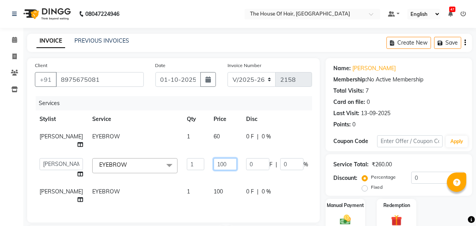
click at [214, 170] on input "100" at bounding box center [225, 164] width 23 height 12
type input "1"
type input "60"
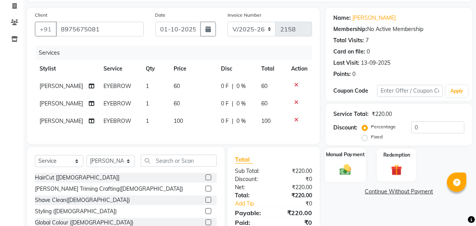
click at [334, 171] on div "Manual Payment" at bounding box center [345, 165] width 41 height 35
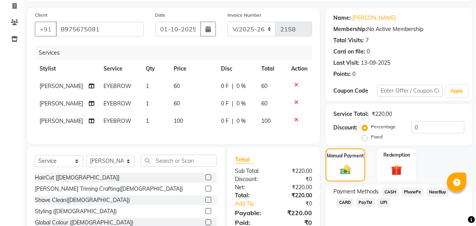
scroll to position [127, 0]
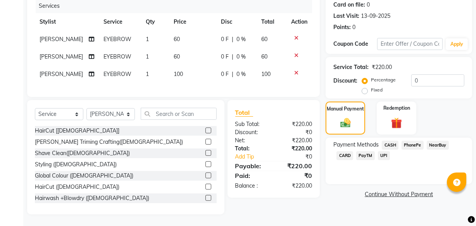
click at [389, 141] on span "CASH" at bounding box center [390, 145] width 17 height 9
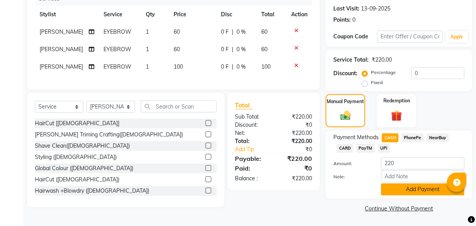
click at [397, 183] on button "Add Payment" at bounding box center [422, 189] width 83 height 12
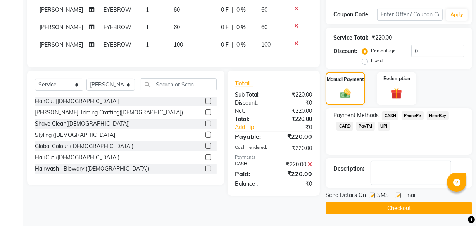
scroll to position [138, 0]
click at [361, 203] on button "Checkout" at bounding box center [399, 209] width 147 height 12
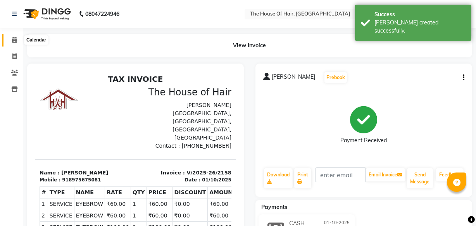
click at [14, 41] on icon at bounding box center [14, 40] width 5 height 6
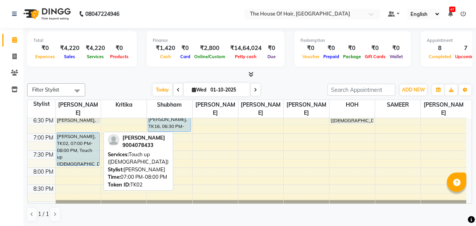
scroll to position [361, 0]
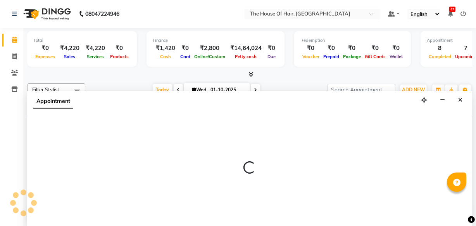
select select "42812"
select select "tentative"
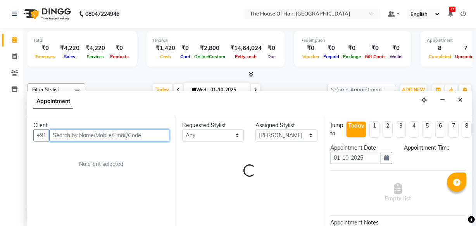
select select "1200"
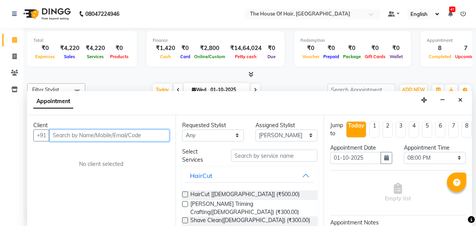
scroll to position [0, 0]
type input "9"
click at [229, 125] on div "Requested Stylist" at bounding box center [213, 125] width 62 height 8
click at [463, 92] on div "Appointment" at bounding box center [249, 103] width 445 height 24
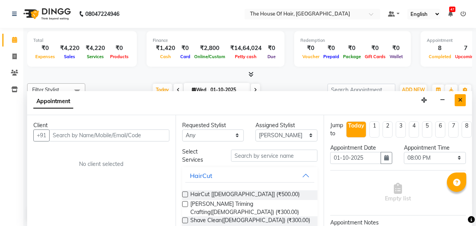
click at [461, 101] on icon "Close" at bounding box center [461, 99] width 4 height 5
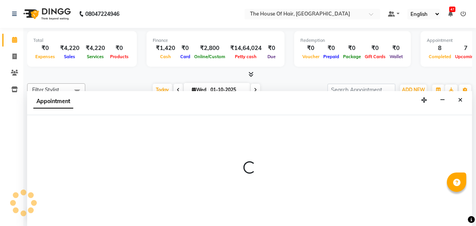
select select "42812"
select select "1200"
select select "tentative"
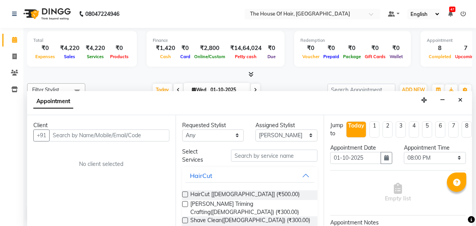
click at [61, 133] on input "text" at bounding box center [109, 136] width 120 height 12
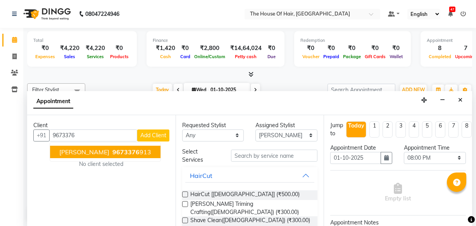
click at [127, 153] on span "9673376" at bounding box center [126, 152] width 27 height 8
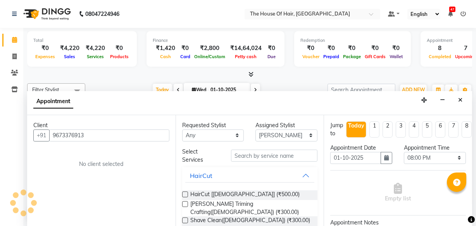
type input "9673376913"
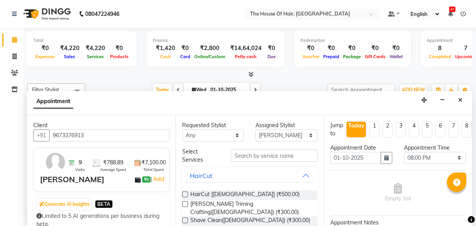
click at [186, 194] on label at bounding box center [185, 195] width 6 height 6
click at [186, 194] on input "checkbox" at bounding box center [184, 195] width 5 height 5
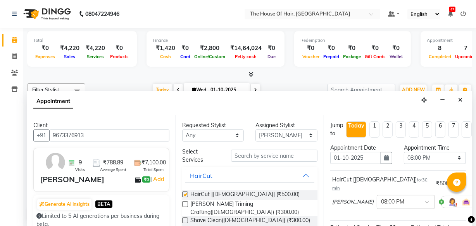
checkbox input "false"
click at [185, 205] on label at bounding box center [185, 204] width 6 height 6
click at [185, 205] on input "checkbox" at bounding box center [184, 205] width 5 height 5
checkbox input "false"
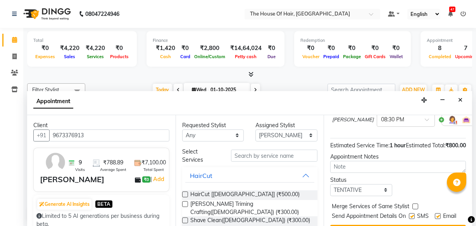
scroll to position [143, 0]
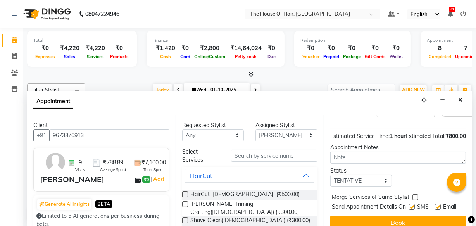
click at [416, 194] on label at bounding box center [416, 197] width 6 height 6
click at [416, 196] on input "checkbox" at bounding box center [415, 198] width 5 height 5
checkbox input "true"
click at [357, 175] on select "Select TENTATIVE CONFIRM CHECK-IN UPCOMING" at bounding box center [362, 181] width 62 height 12
select select "upcoming"
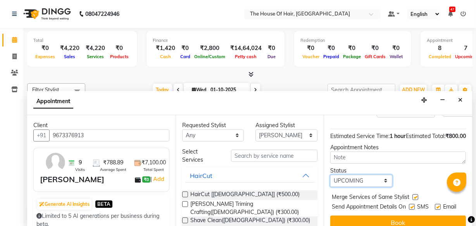
click at [331, 175] on select "Select TENTATIVE CONFIRM CHECK-IN UPCOMING" at bounding box center [362, 181] width 62 height 12
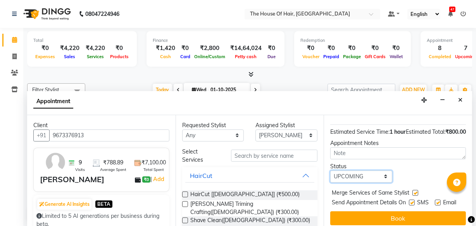
scroll to position [150, 0]
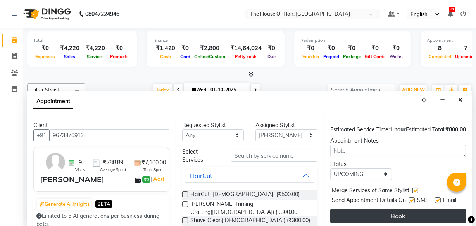
click at [383, 209] on button "Book" at bounding box center [399, 216] width 136 height 14
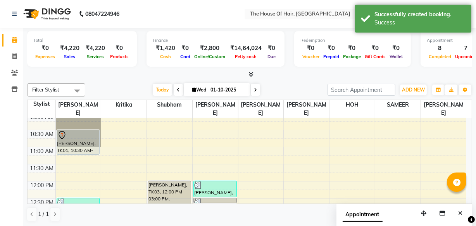
scroll to position [82, 0]
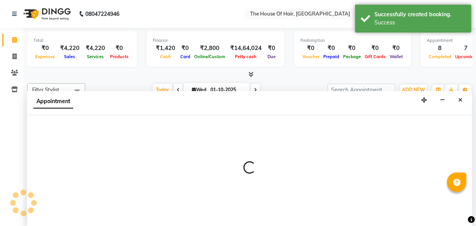
scroll to position [0, 0]
select select "42823"
select select "735"
select select "tentative"
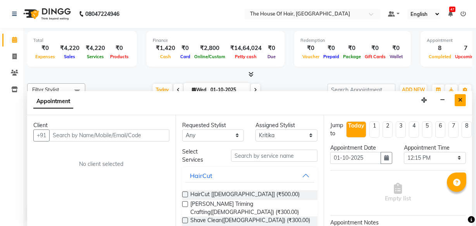
click at [464, 100] on button "Close" at bounding box center [460, 100] width 11 height 12
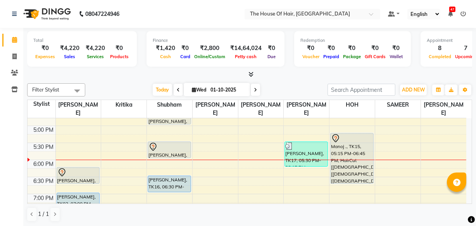
scroll to position [299, 0]
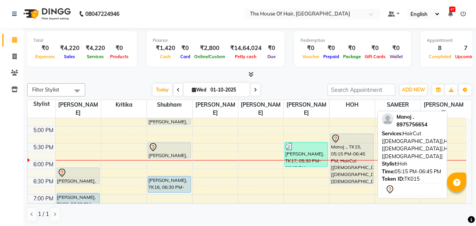
click at [345, 164] on div "Manoj ., TK15, 05:15 PM-06:45 PM, HairCut [[DEMOGRAPHIC_DATA]],HairCut [[DEMOGR…" at bounding box center [352, 159] width 43 height 50
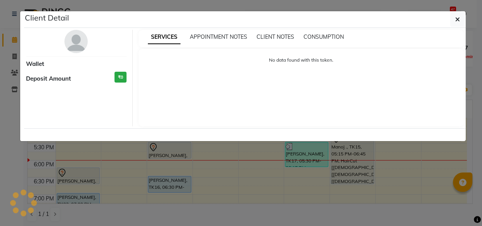
select select "7"
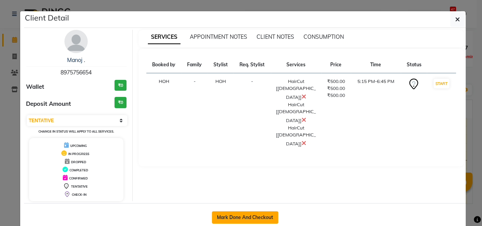
click at [252, 217] on button "Mark Done And Checkout" at bounding box center [245, 217] width 66 height 12
select select "service"
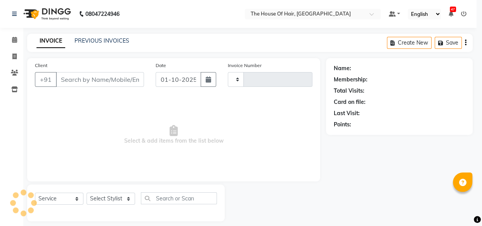
type input "2159"
select select "5992"
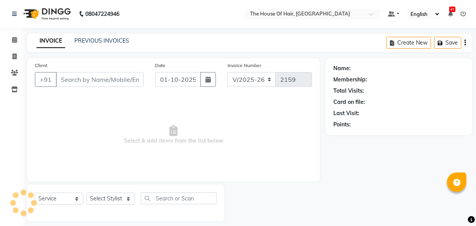
type input "8975756654"
select select "80392"
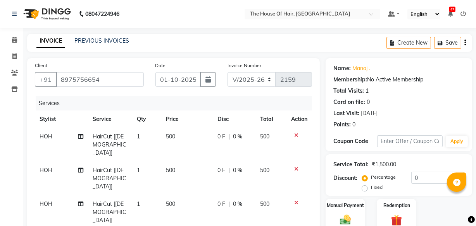
click at [175, 138] on span "500" at bounding box center [170, 136] width 9 height 7
select select "80392"
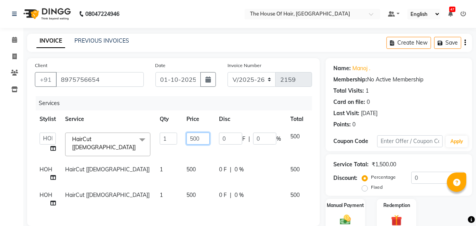
click at [199, 137] on input "500" at bounding box center [198, 139] width 23 height 12
type input "5"
type input "400"
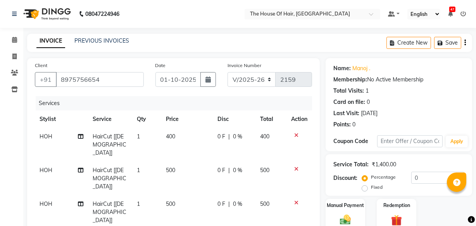
click at [193, 165] on td "500" at bounding box center [188, 179] width 52 height 34
select select "80392"
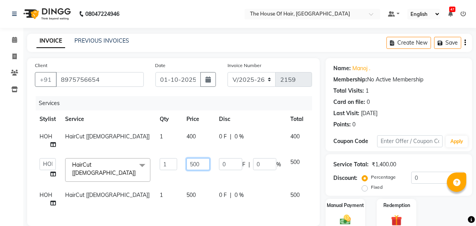
click at [201, 162] on input "500" at bounding box center [198, 164] width 23 height 12
type input "5"
type input "400"
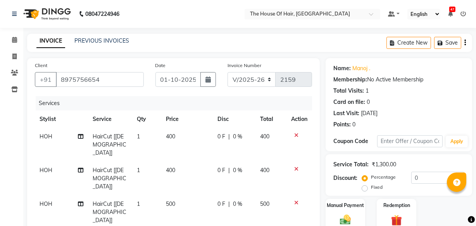
click at [45, 196] on td "HOH" at bounding box center [61, 213] width 53 height 34
select select "80392"
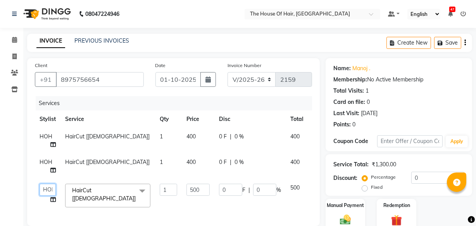
click at [45, 192] on select "[PERSON_NAME] [PERSON_NAME] [PERSON_NAME] [PERSON_NAME] [PERSON_NAME] [PERSON_N…" at bounding box center [48, 190] width 16 height 12
select select "42812"
click at [44, 165] on span "HOH" at bounding box center [46, 162] width 13 height 7
select select "80392"
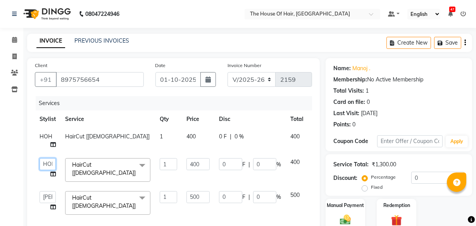
click at [48, 165] on select "[PERSON_NAME] [PERSON_NAME] [PERSON_NAME] [PERSON_NAME] [PERSON_NAME] [PERSON_N…" at bounding box center [48, 164] width 16 height 12
select select "42812"
click at [47, 136] on span "HOH" at bounding box center [46, 136] width 13 height 7
select select "80392"
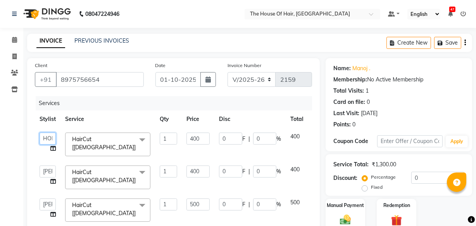
click at [47, 138] on select "[PERSON_NAME] [PERSON_NAME] [PERSON_NAME] [PERSON_NAME] [PERSON_NAME] [PERSON_N…" at bounding box center [48, 139] width 16 height 12
select select "57808"
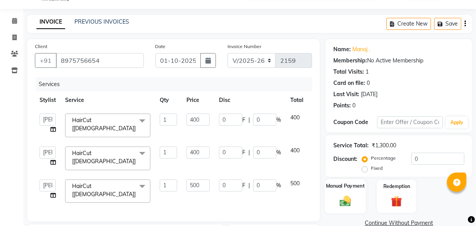
click at [343, 194] on img at bounding box center [345, 200] width 19 height 13
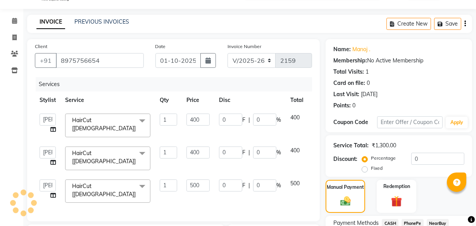
scroll to position [89, 0]
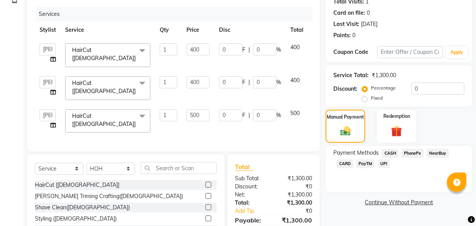
click at [346, 164] on span "CARD" at bounding box center [345, 163] width 17 height 9
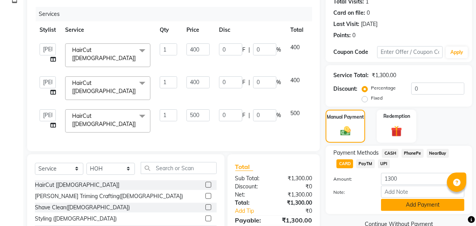
click at [403, 204] on button "Add Payment" at bounding box center [422, 205] width 83 height 12
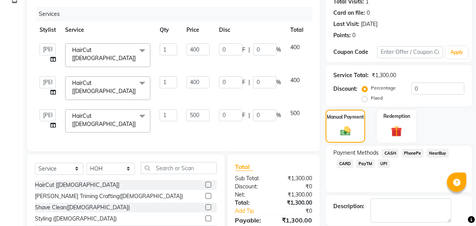
scroll to position [139, 0]
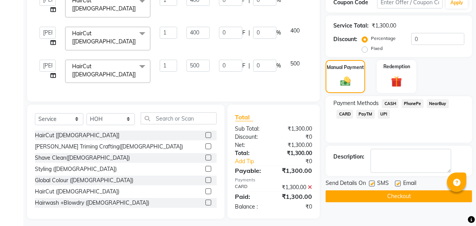
click at [388, 200] on button "Checkout" at bounding box center [399, 196] width 147 height 12
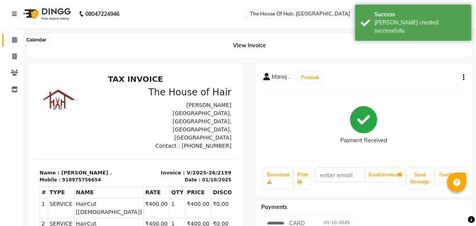
click at [16, 42] on icon at bounding box center [14, 40] width 5 height 6
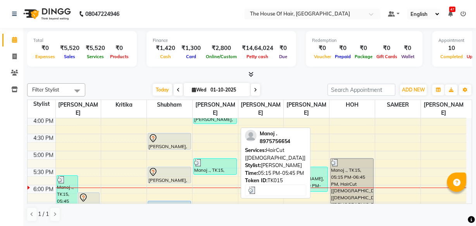
scroll to position [275, 0]
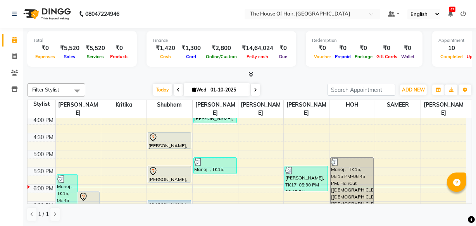
click at [143, 176] on td at bounding box center [260, 180] width 411 height 9
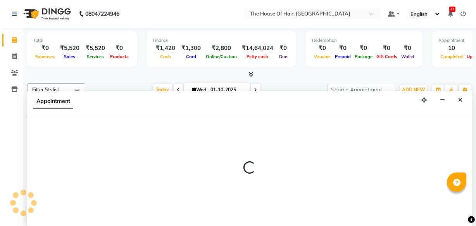
scroll to position [0, 0]
select select "42823"
select select "1050"
select select "tentative"
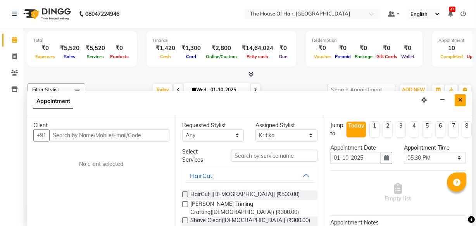
click at [459, 100] on icon "Close" at bounding box center [461, 99] width 4 height 5
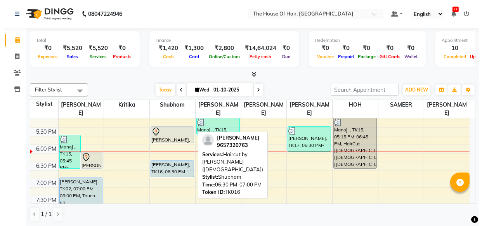
scroll to position [310, 0]
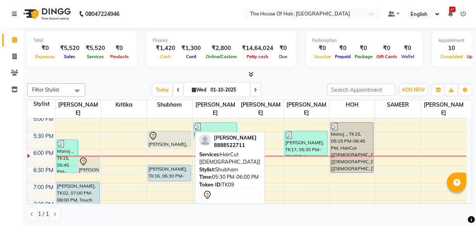
click at [177, 145] on link "[PERSON_NAME], TK09, 05:30 PM-06:00 PM, HairCut [[DEMOGRAPHIC_DATA]]" at bounding box center [169, 139] width 43 height 17
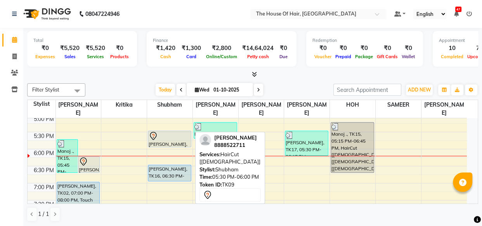
select select "7"
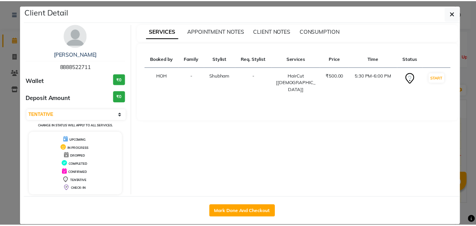
scroll to position [7, 0]
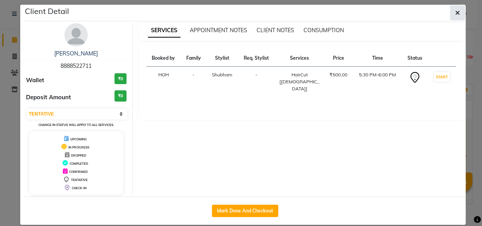
click at [452, 12] on button "button" at bounding box center [457, 12] width 15 height 15
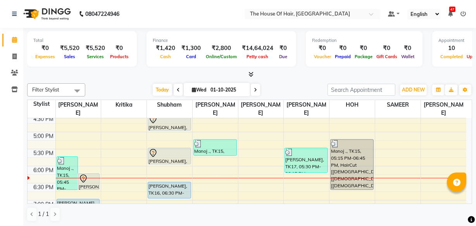
scroll to position [293, 0]
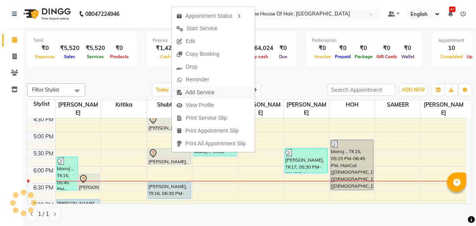
click at [196, 90] on span "Add Service" at bounding box center [199, 92] width 29 height 8
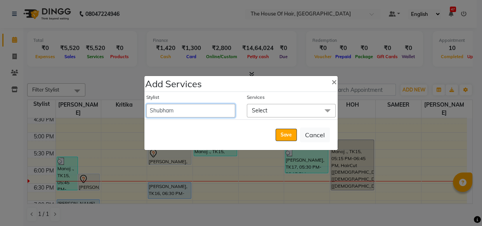
click at [205, 107] on select "[PERSON_NAME] [PERSON_NAME] [PERSON_NAME] [PERSON_NAME] [PERSON_NAME] [PERSON_N…" at bounding box center [190, 111] width 89 height 14
select select "57808"
click at [146, 104] on select "[PERSON_NAME] [PERSON_NAME] [PERSON_NAME] [PERSON_NAME] [PERSON_NAME] [PERSON_N…" at bounding box center [190, 111] width 89 height 14
select select "1080"
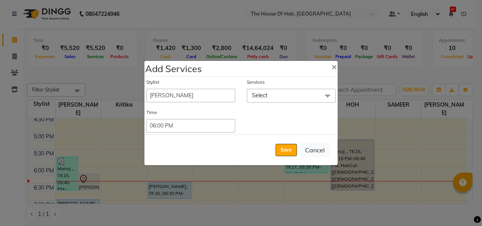
click at [264, 94] on span "Select" at bounding box center [260, 95] width 16 height 7
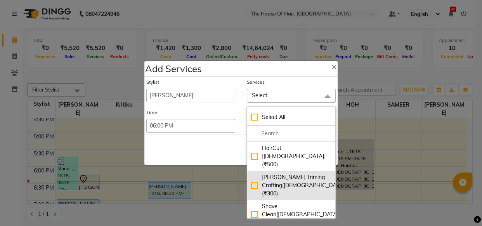
click at [270, 173] on div "[PERSON_NAME] Triming Crafting([DEMOGRAPHIC_DATA]) (₹300)" at bounding box center [291, 185] width 80 height 24
checkbox input "true"
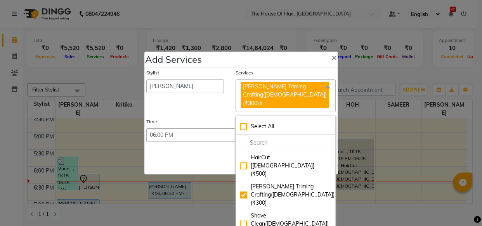
click at [227, 155] on div "Save Cancel" at bounding box center [240, 159] width 193 height 31
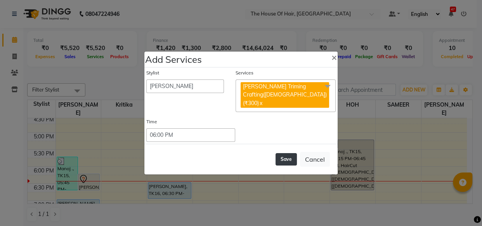
click at [280, 156] on button "Save" at bounding box center [285, 159] width 21 height 12
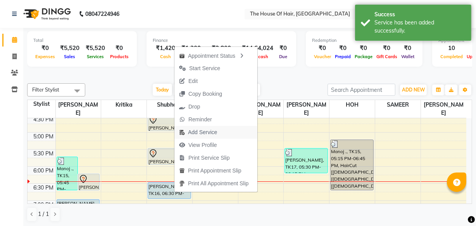
click at [202, 130] on span "Add Service" at bounding box center [202, 132] width 29 height 8
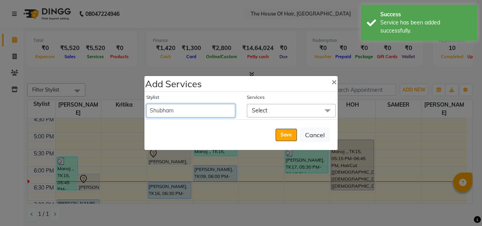
click at [219, 109] on select "[PERSON_NAME] [PERSON_NAME] [PERSON_NAME] [PERSON_NAME] [PERSON_NAME] [PERSON_N…" at bounding box center [190, 111] width 89 height 14
select select "91289"
click at [146, 104] on select "[PERSON_NAME] [PERSON_NAME] [PERSON_NAME] [PERSON_NAME] [PERSON_NAME] [PERSON_N…" at bounding box center [190, 111] width 89 height 14
select select "1020"
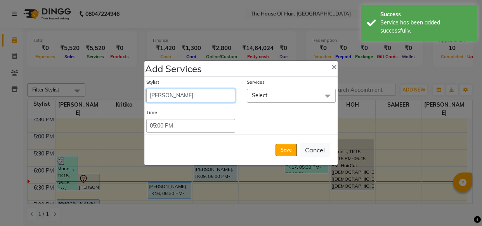
click at [192, 93] on select "[PERSON_NAME] [PERSON_NAME] [PERSON_NAME] [PERSON_NAME] [PERSON_NAME] [PERSON_N…" at bounding box center [190, 96] width 89 height 14
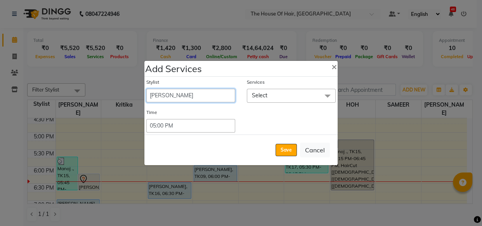
select select "57808"
click at [146, 89] on select "[PERSON_NAME] [PERSON_NAME] [PERSON_NAME] [PERSON_NAME] [PERSON_NAME] [PERSON_N…" at bounding box center [190, 96] width 89 height 14
click at [273, 91] on span "Select" at bounding box center [291, 96] width 89 height 14
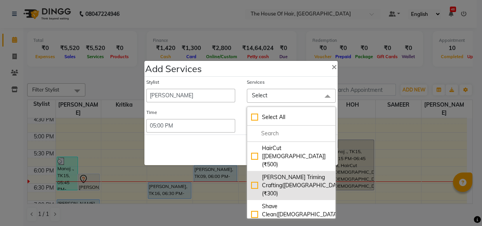
click at [270, 173] on div "[PERSON_NAME] Triming Crafting([DEMOGRAPHIC_DATA]) (₹300)" at bounding box center [291, 185] width 80 height 24
checkbox input "true"
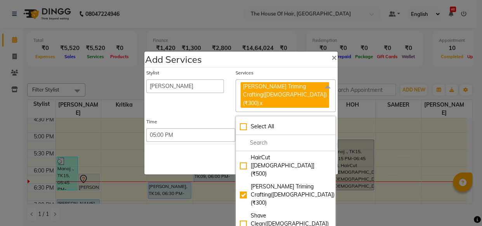
click at [225, 145] on div "Save Cancel" at bounding box center [240, 159] width 193 height 31
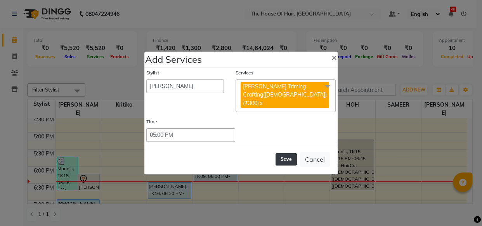
click at [279, 154] on button "Save" at bounding box center [285, 159] width 21 height 12
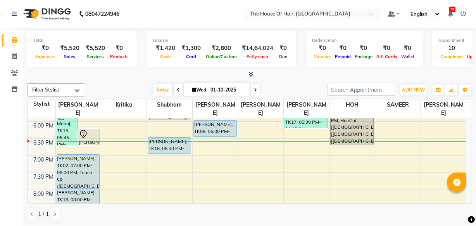
scroll to position [338, 0]
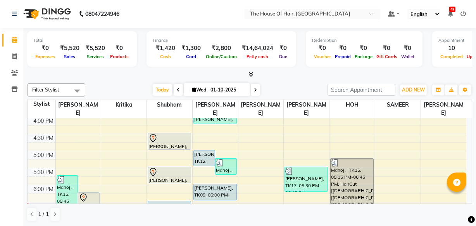
click at [156, 160] on div "8:00 AM 8:30 AM 9:00 AM 9:30 AM 10:00 AM 10:30 AM 11:00 AM 11:30 AM 12:00 PM 12…" at bounding box center [247, 83] width 439 height 478
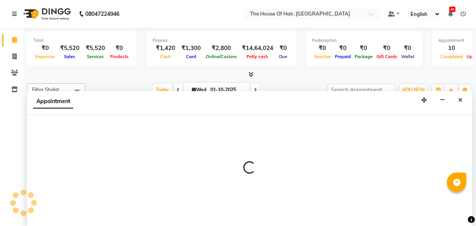
scroll to position [0, 0]
select select "42824"
select select "tentative"
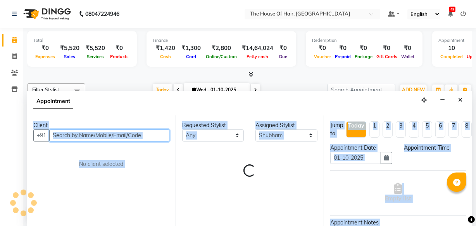
select select "1035"
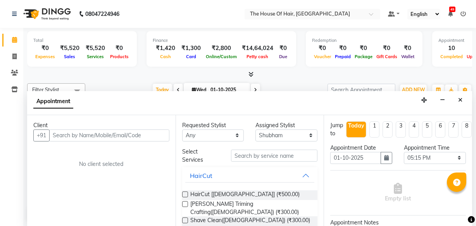
click at [455, 97] on div "Appointment" at bounding box center [249, 103] width 445 height 24
click at [462, 103] on button "Close" at bounding box center [460, 100] width 11 height 12
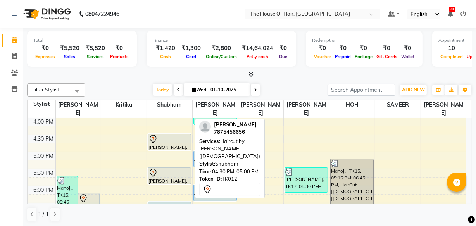
click at [161, 139] on div at bounding box center [170, 139] width 42 height 9
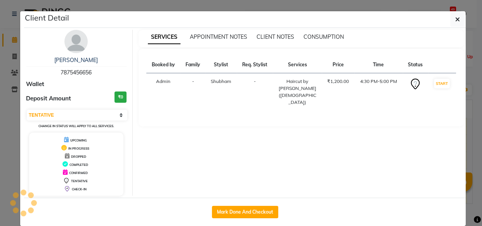
select select "select"
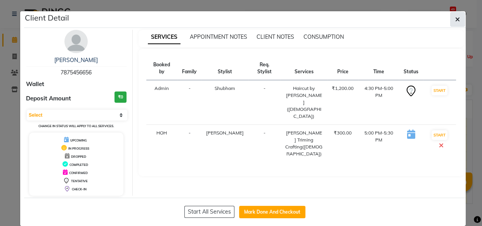
click at [455, 15] on button "button" at bounding box center [457, 19] width 15 height 15
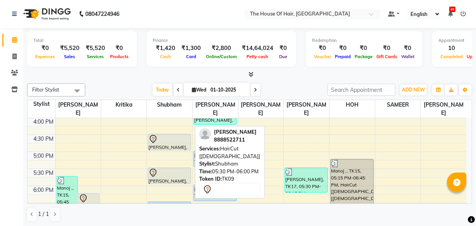
click at [168, 180] on div "[PERSON_NAME], TK09, 05:30 PM-06:00 PM, HairCut [[DEMOGRAPHIC_DATA]]" at bounding box center [169, 176] width 43 height 16
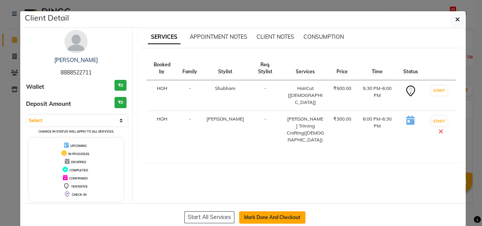
click at [266, 213] on button "Mark Done And Checkout" at bounding box center [272, 217] width 66 height 12
select select "service"
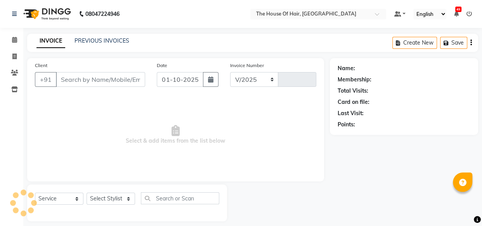
select select "5992"
type input "2160"
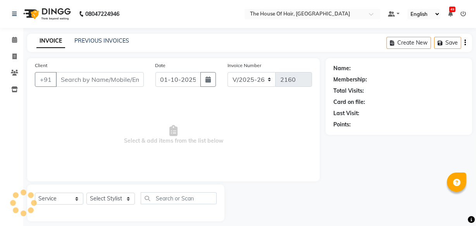
type input "8888522711"
select select "57808"
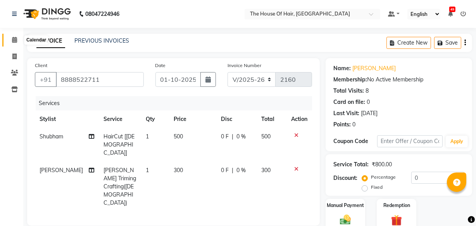
click at [12, 37] on icon at bounding box center [14, 40] width 5 height 6
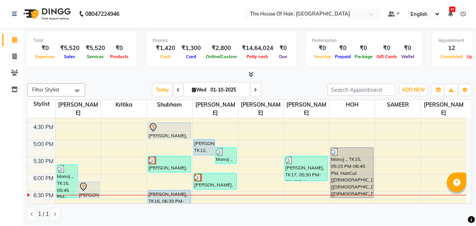
scroll to position [291, 0]
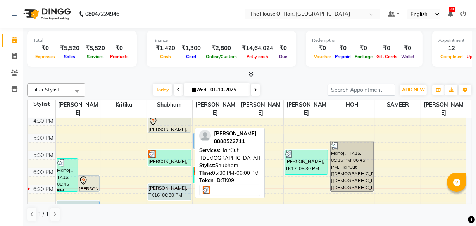
click at [173, 156] on div at bounding box center [170, 155] width 42 height 8
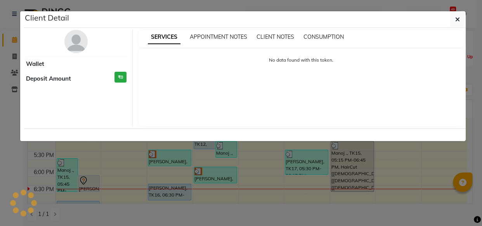
select select "3"
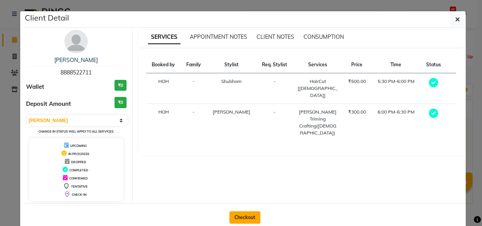
click at [244, 215] on button "Checkout" at bounding box center [244, 217] width 31 height 12
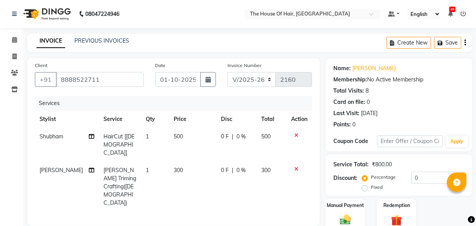
click at [177, 139] on span "500" at bounding box center [178, 136] width 9 height 7
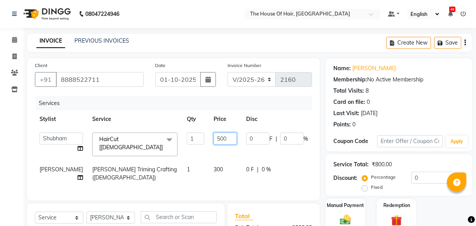
click at [214, 137] on input "500" at bounding box center [225, 139] width 23 height 12
click at [209, 166] on td "300" at bounding box center [225, 174] width 33 height 26
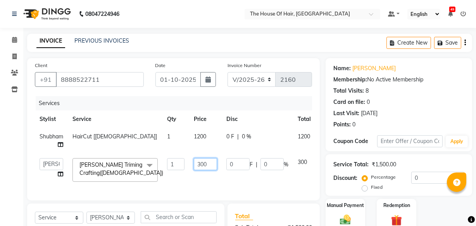
click at [209, 165] on input "300" at bounding box center [205, 164] width 23 height 12
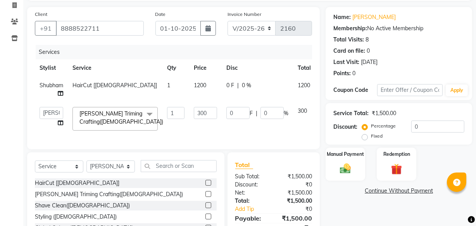
click at [343, 144] on div "Name: [PERSON_NAME] Membership: No Active Membership Total Visits: 8 Card on fi…" at bounding box center [402, 137] width 152 height 260
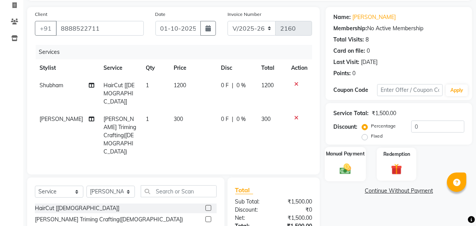
click at [343, 152] on label "Manual Payment" at bounding box center [345, 153] width 39 height 7
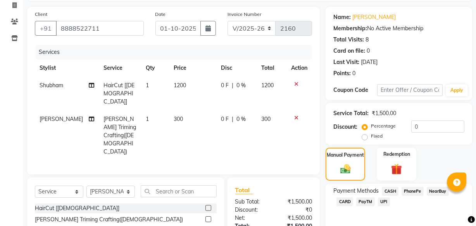
click at [383, 201] on span "UPI" at bounding box center [384, 201] width 12 height 9
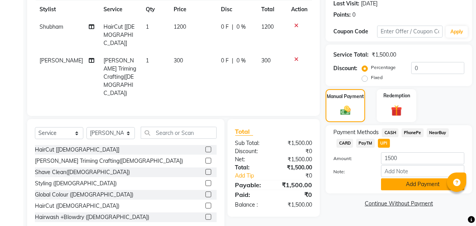
click at [403, 182] on button "Add Payment" at bounding box center [422, 184] width 83 height 12
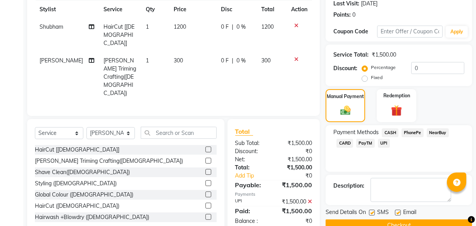
scroll to position [126, 0]
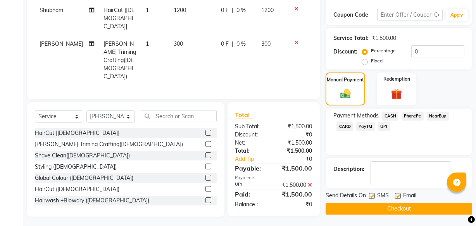
click at [388, 208] on button "Checkout" at bounding box center [399, 209] width 147 height 12
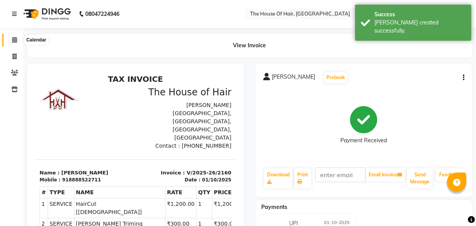
click at [14, 39] on icon at bounding box center [14, 40] width 5 height 6
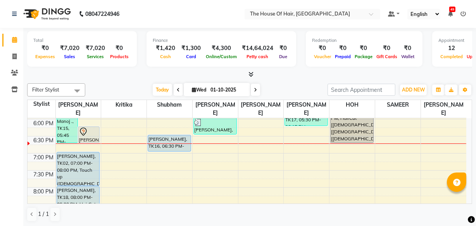
scroll to position [339, 0]
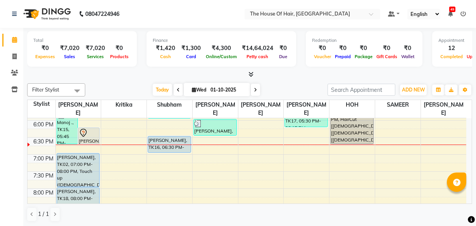
click at [338, 147] on div "8:00 AM 8:30 AM 9:00 AM 9:30 AM 10:00 AM 10:30 AM 11:00 AM 11:30 AM 12:00 PM 12…" at bounding box center [247, 18] width 439 height 478
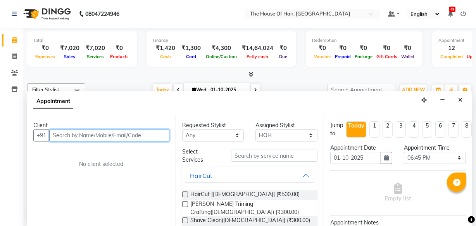
scroll to position [0, 0]
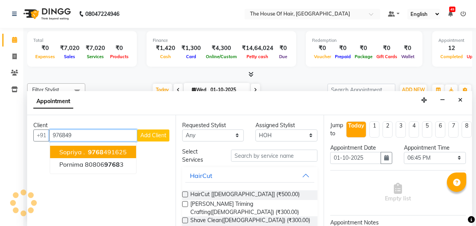
click at [97, 152] on span "9768" at bounding box center [96, 152] width 16 height 8
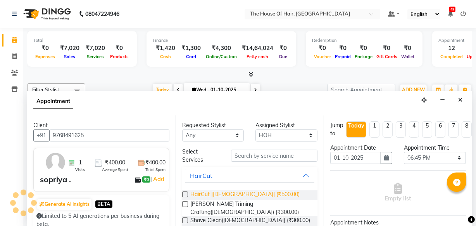
click at [221, 194] on span "HairCut [[DEMOGRAPHIC_DATA]] (₹500.00)" at bounding box center [244, 195] width 109 height 10
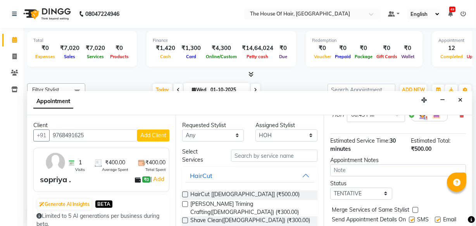
scroll to position [112, 0]
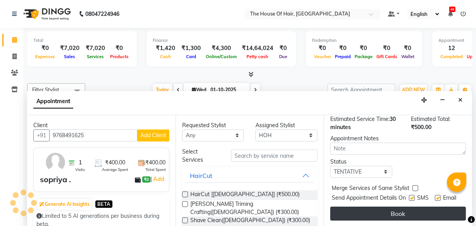
click at [377, 207] on button "Book" at bounding box center [399, 214] width 136 height 14
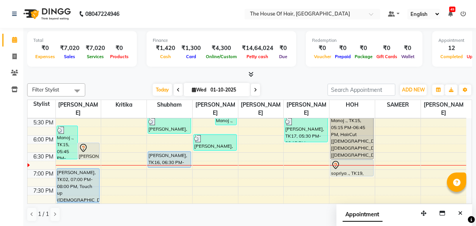
scroll to position [324, 0]
click at [338, 177] on div "8:00 AM 8:30 AM 9:00 AM 9:30 AM 10:00 AM 10:30 AM 11:00 AM 11:30 AM 12:00 PM 12…" at bounding box center [247, 33] width 439 height 478
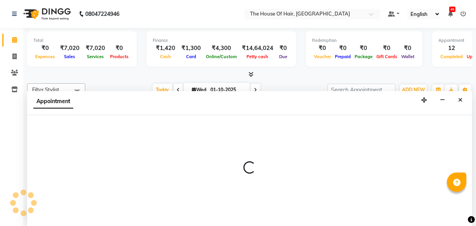
scroll to position [0, 0]
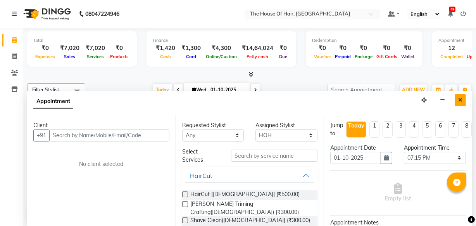
click at [460, 101] on icon "Close" at bounding box center [461, 99] width 4 height 5
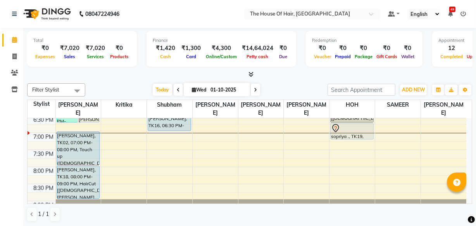
scroll to position [361, 0]
click at [147, 68] on div "Total ₹0 Expenses ₹7,020 Sales ₹7,020 Services ₹0 Products Finance ₹1,420 Cash …" at bounding box center [249, 50] width 445 height 38
click at [103, 46] on div "₹7,020" at bounding box center [96, 48] width 26 height 9
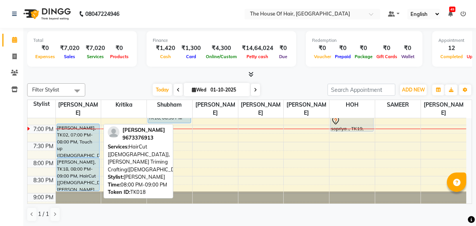
scroll to position [368, 0]
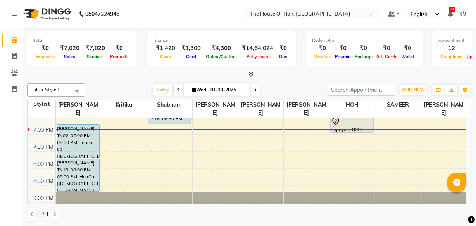
click at [219, 97] on div "Filter Stylist Select All [PERSON_NAME] [PERSON_NAME] [PERSON_NAME] [PERSON_NAM…" at bounding box center [249, 152] width 445 height 145
click at [220, 90] on input "01-10-2025" at bounding box center [227, 90] width 39 height 12
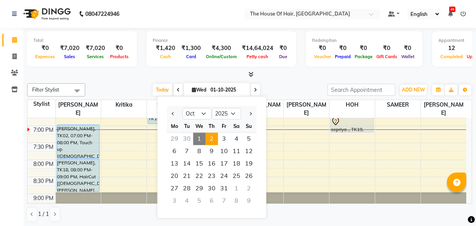
click at [212, 141] on span "2" at bounding box center [212, 139] width 12 height 12
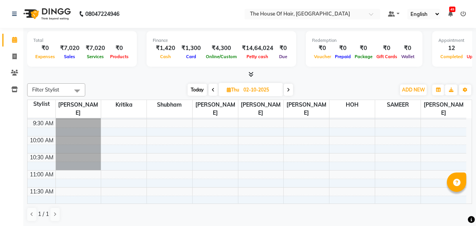
scroll to position [49, 0]
click at [71, 69] on div at bounding box center [78, 69] width 45 height 0
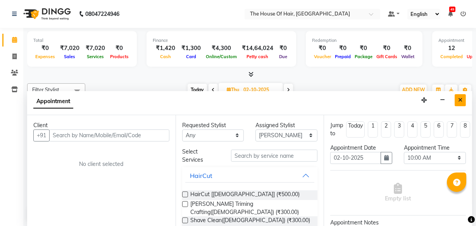
click at [461, 103] on button "Close" at bounding box center [460, 100] width 11 height 12
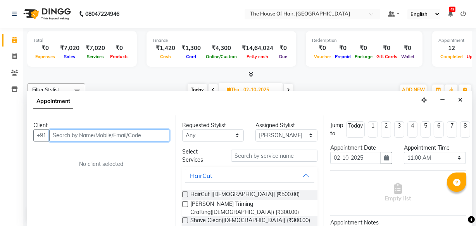
click at [52, 131] on input "text" at bounding box center [109, 136] width 120 height 12
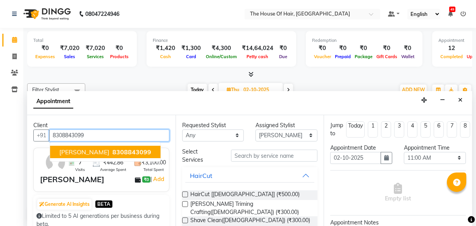
click at [76, 152] on span "[PERSON_NAME]" at bounding box center [84, 152] width 50 height 8
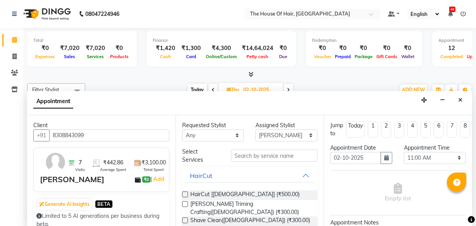
click at [185, 203] on label at bounding box center [185, 204] width 6 height 6
click at [185, 203] on input "checkbox" at bounding box center [184, 205] width 5 height 5
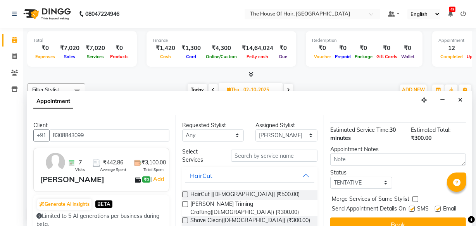
scroll to position [113, 0]
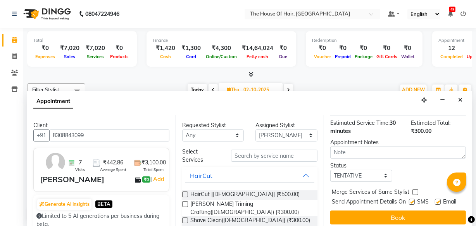
click at [415, 189] on label at bounding box center [416, 192] width 6 height 6
click at [415, 190] on input "checkbox" at bounding box center [415, 192] width 5 height 5
click at [362, 170] on select "Select TENTATIVE CONFIRM UPCOMING" at bounding box center [362, 176] width 62 height 12
click at [331, 170] on select "Select TENTATIVE CONFIRM UPCOMING" at bounding box center [362, 176] width 62 height 12
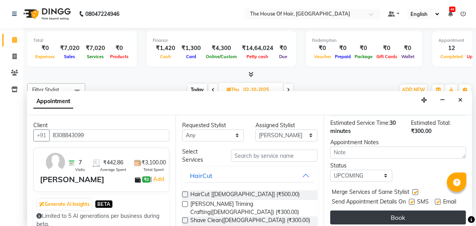
click at [381, 211] on button "Book" at bounding box center [399, 218] width 136 height 14
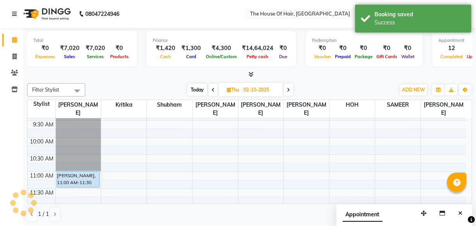
scroll to position [0, 0]
click at [248, 91] on input "02-10-2025" at bounding box center [260, 90] width 39 height 12
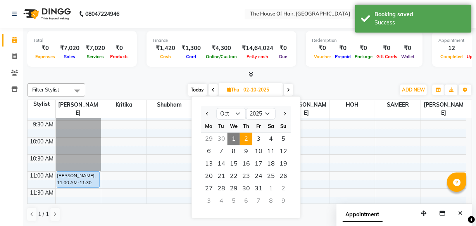
click at [232, 143] on span "1" at bounding box center [234, 139] width 12 height 12
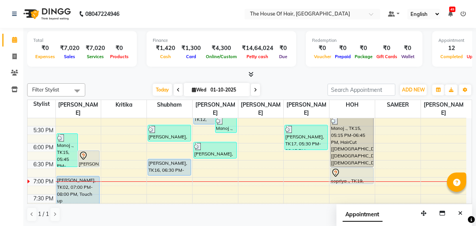
scroll to position [317, 0]
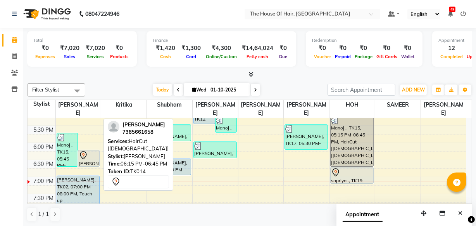
click at [82, 158] on icon at bounding box center [83, 155] width 7 height 8
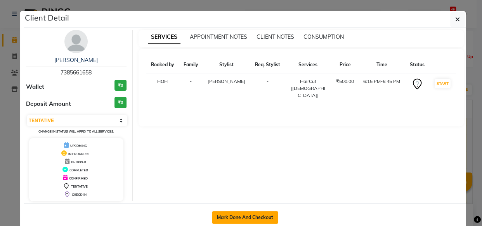
click at [262, 218] on button "Mark Done And Checkout" at bounding box center [245, 217] width 66 height 12
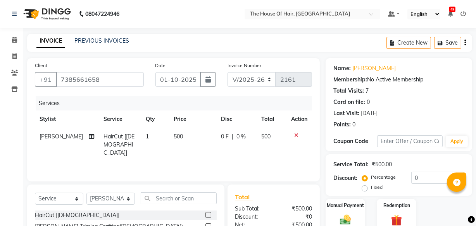
click at [262, 218] on div "Discount:" at bounding box center [252, 217] width 44 height 8
click at [175, 138] on span "500" at bounding box center [178, 136] width 9 height 7
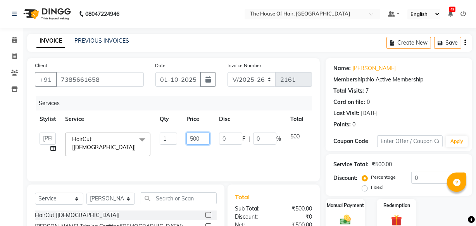
click at [202, 138] on input "500" at bounding box center [198, 139] width 23 height 12
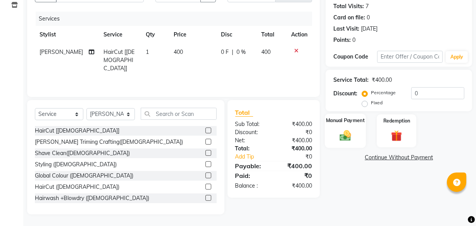
click at [348, 131] on img at bounding box center [345, 135] width 19 height 13
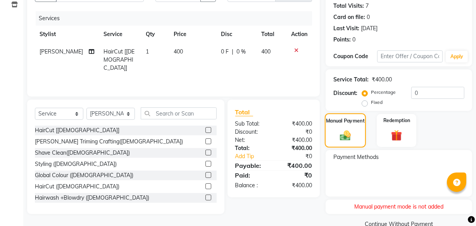
scroll to position [34, 0]
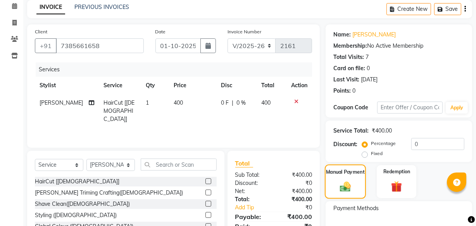
click at [350, 184] on img at bounding box center [345, 186] width 17 height 12
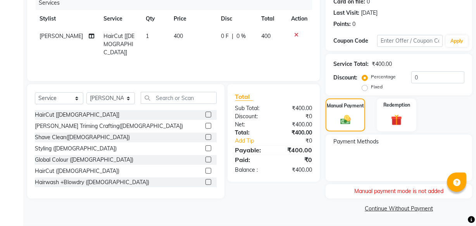
click at [365, 198] on div "Manual payment mode is not added" at bounding box center [399, 191] width 147 height 14
click at [372, 208] on link "Continue Without Payment" at bounding box center [399, 209] width 144 height 8
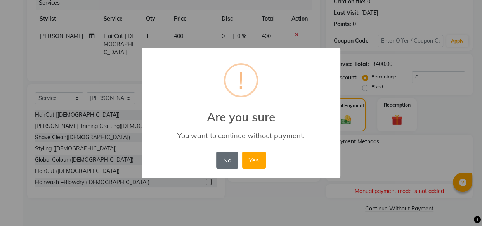
click at [229, 160] on button "No" at bounding box center [227, 160] width 22 height 17
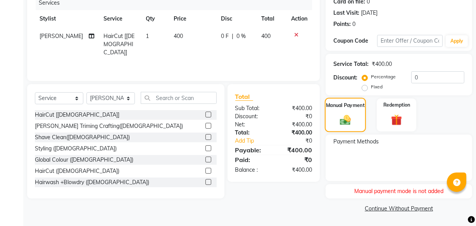
click at [340, 122] on img at bounding box center [345, 120] width 17 height 12
click at [397, 117] on img at bounding box center [397, 120] width 19 height 14
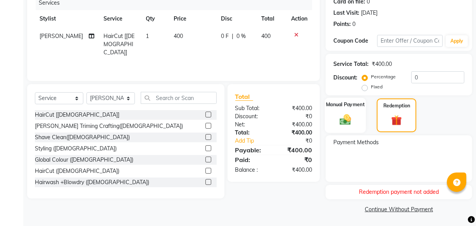
click at [337, 125] on img at bounding box center [345, 119] width 19 height 13
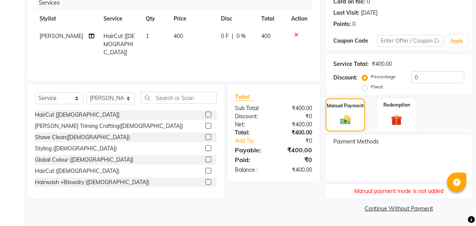
scroll to position [28, 0]
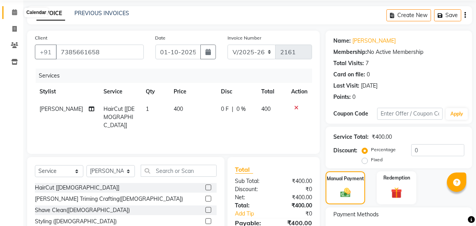
click at [14, 15] on icon at bounding box center [14, 12] width 5 height 6
click at [353, 180] on label "Manual Payment" at bounding box center [345, 178] width 39 height 7
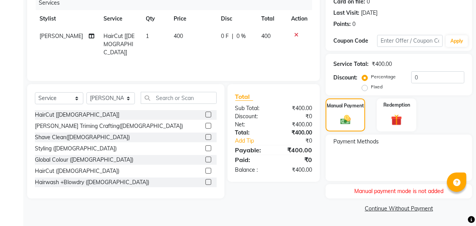
scroll to position [0, 0]
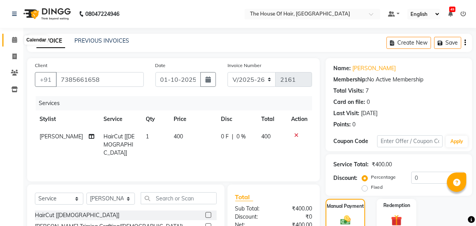
click at [14, 42] on icon at bounding box center [14, 40] width 5 height 6
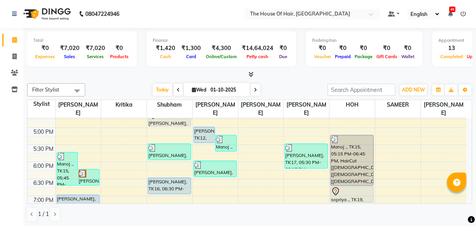
scroll to position [284, 0]
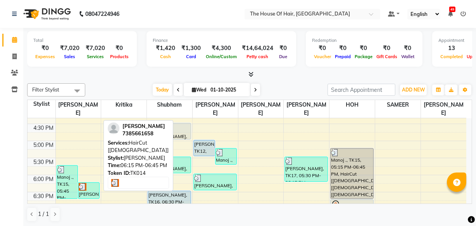
click at [88, 188] on div at bounding box center [89, 187] width 20 height 8
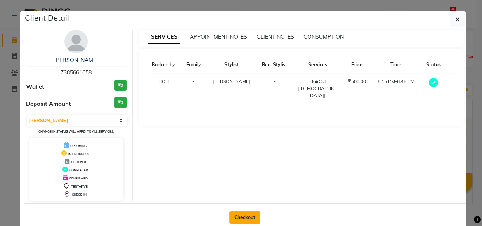
click at [244, 218] on button "Checkout" at bounding box center [244, 217] width 31 height 12
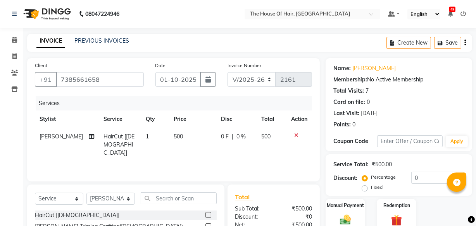
click at [175, 135] on span "500" at bounding box center [178, 136] width 9 height 7
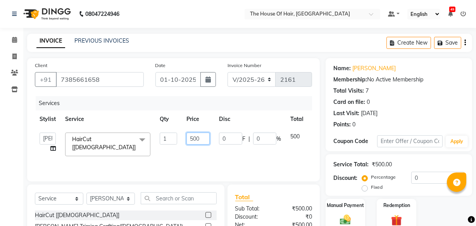
click at [202, 139] on input "500" at bounding box center [198, 139] width 23 height 12
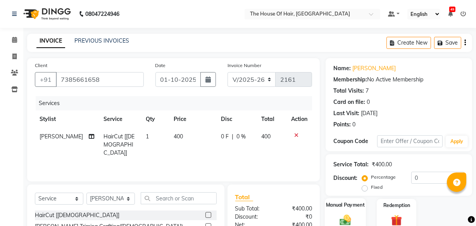
click at [352, 218] on img at bounding box center [345, 219] width 19 height 13
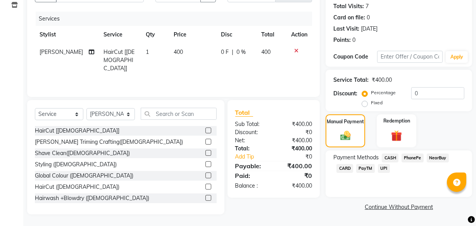
click at [386, 170] on span "UPI" at bounding box center [384, 168] width 12 height 9
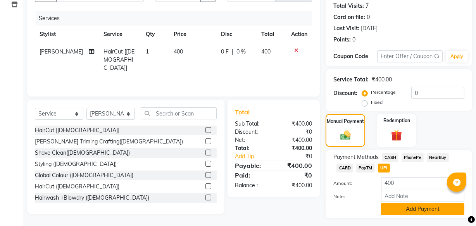
scroll to position [105, 0]
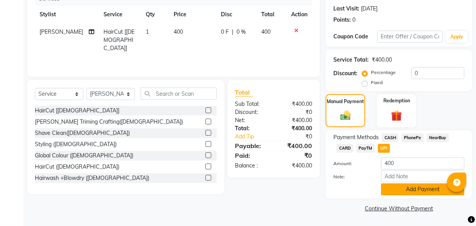
click at [391, 192] on button "Add Payment" at bounding box center [422, 189] width 83 height 12
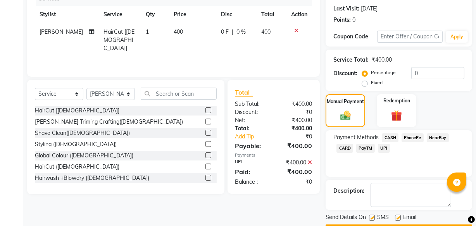
scroll to position [126, 0]
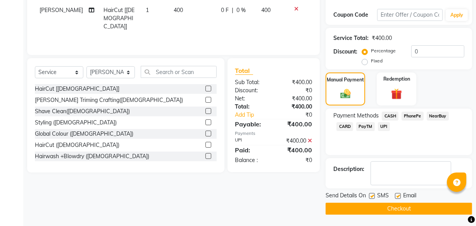
click at [374, 211] on button "Checkout" at bounding box center [399, 209] width 147 height 12
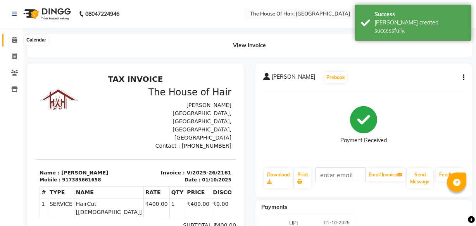
click at [17, 41] on span at bounding box center [15, 40] width 14 height 9
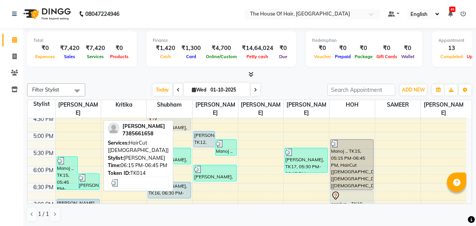
scroll to position [292, 0]
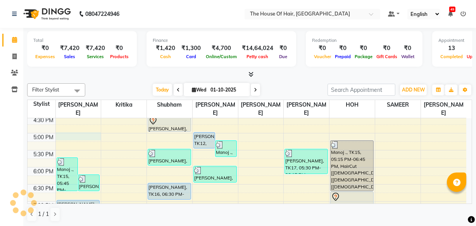
click at [85, 138] on div "8:00 AM 8:30 AM 9:00 AM 9:30 AM 10:00 AM 10:30 AM 11:00 AM 11:30 AM 12:00 PM 12…" at bounding box center [247, 65] width 439 height 478
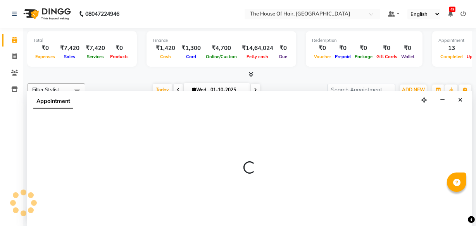
scroll to position [0, 0]
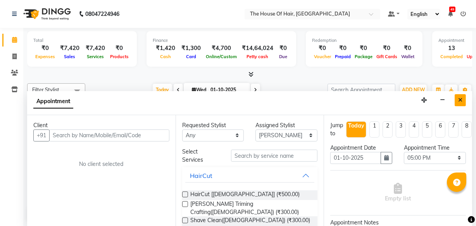
click at [461, 100] on icon "Close" at bounding box center [461, 99] width 4 height 5
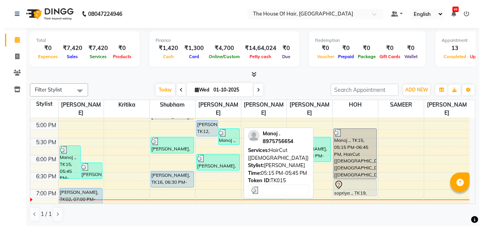
scroll to position [304, 0]
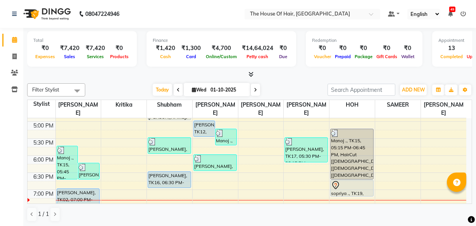
click at [163, 153] on div "[PERSON_NAME], TK09, 05:30 PM-06:00 PM, HairCut [[DEMOGRAPHIC_DATA]]" at bounding box center [169, 145] width 43 height 17
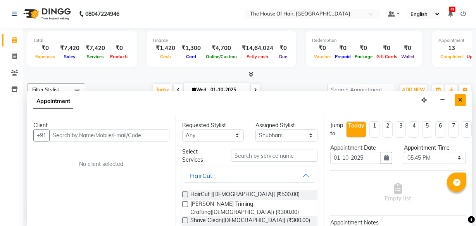
click at [461, 102] on icon "Close" at bounding box center [461, 99] width 4 height 5
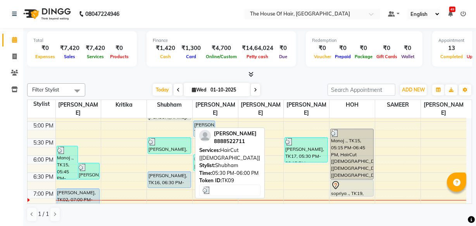
click at [178, 141] on div at bounding box center [170, 142] width 42 height 8
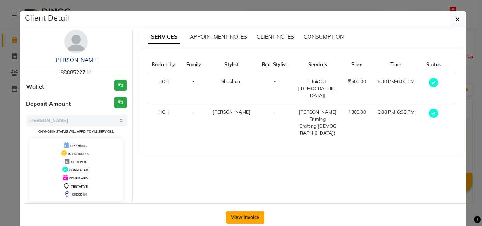
click at [246, 217] on button "View Invoice" at bounding box center [245, 217] width 38 height 12
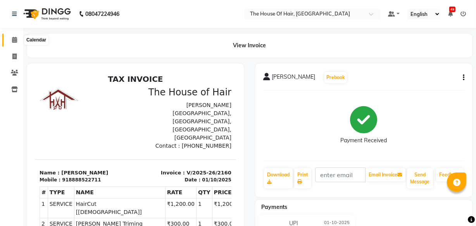
click at [16, 39] on icon at bounding box center [14, 40] width 5 height 6
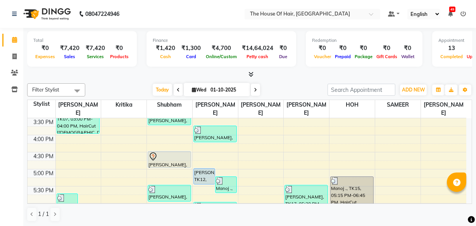
scroll to position [258, 0]
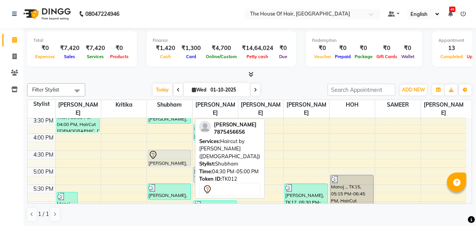
click at [170, 157] on div at bounding box center [170, 155] width 42 height 9
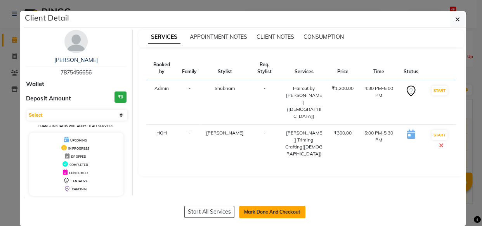
click at [253, 209] on button "Mark Done And Checkout" at bounding box center [272, 212] width 66 height 12
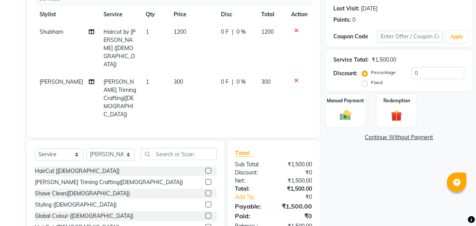
scroll to position [80, 0]
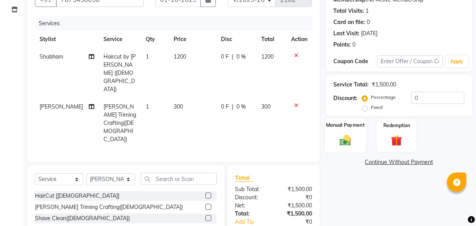
click at [336, 143] on div "Manual Payment" at bounding box center [345, 135] width 41 height 35
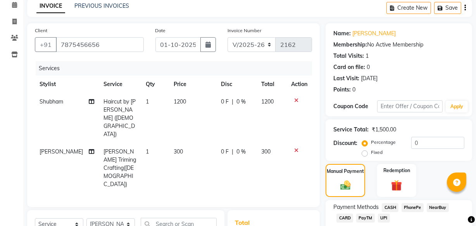
scroll to position [90, 0]
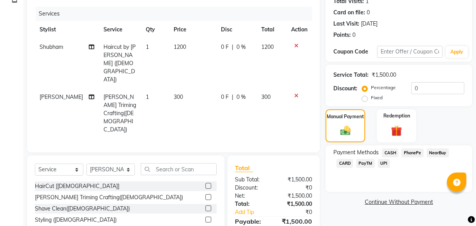
click at [384, 161] on span "UPI" at bounding box center [384, 163] width 12 height 9
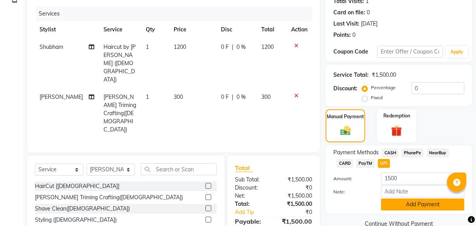
click at [396, 207] on button "Add Payment" at bounding box center [422, 205] width 83 height 12
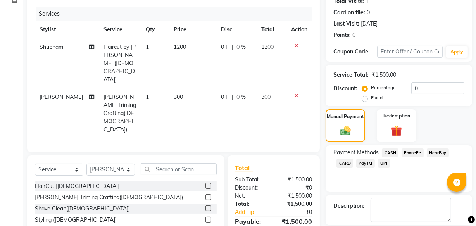
scroll to position [126, 0]
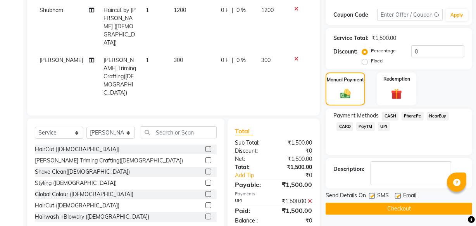
click at [384, 209] on button "Checkout" at bounding box center [399, 209] width 147 height 12
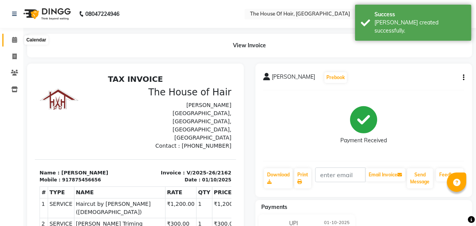
click at [15, 39] on icon at bounding box center [14, 40] width 5 height 6
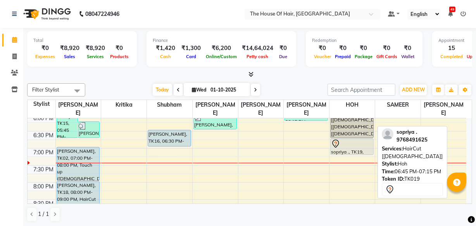
scroll to position [341, 0]
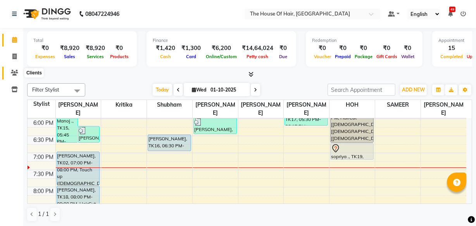
click at [13, 74] on icon at bounding box center [14, 73] width 7 height 6
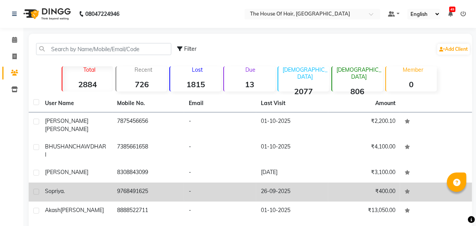
click at [89, 189] on td "sopriya ." at bounding box center [76, 192] width 72 height 19
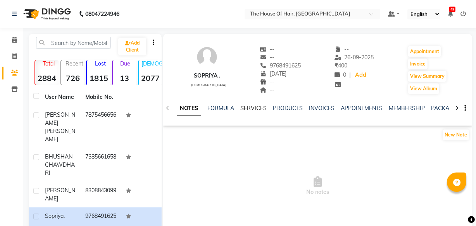
click at [250, 108] on link "SERVICES" at bounding box center [254, 108] width 26 height 7
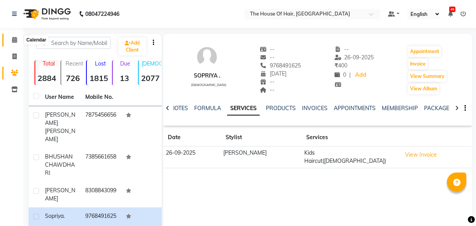
click at [13, 39] on icon at bounding box center [14, 40] width 5 height 6
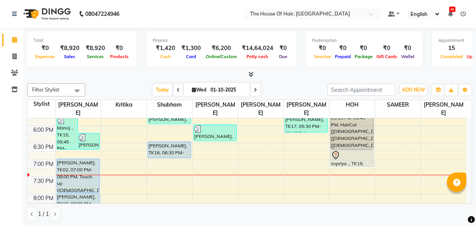
scroll to position [334, 0]
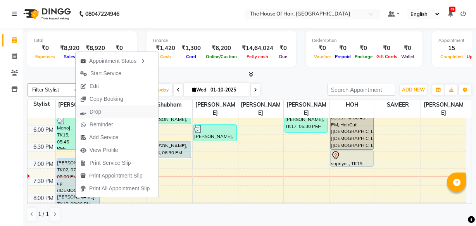
click at [93, 109] on span "Drop" at bounding box center [96, 112] width 12 height 8
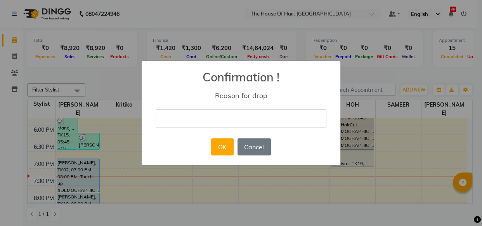
click at [162, 118] on input "text" at bounding box center [241, 118] width 171 height 18
click at [223, 144] on button "OK" at bounding box center [222, 146] width 22 height 17
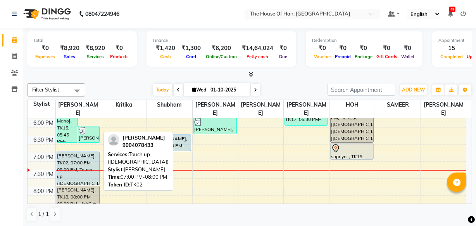
scroll to position [336, 0]
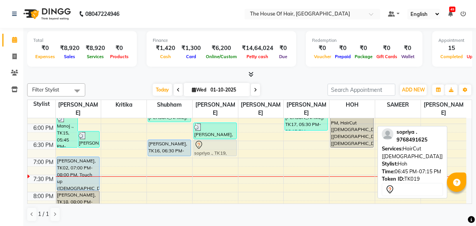
drag, startPoint x: 350, startPoint y: 161, endPoint x: 209, endPoint y: 154, distance: 141.0
click at [209, 154] on tr "Manoj ., TK15, 05:45 PM-06:45 PM, HairCut [[DEMOGRAPHIC_DATA]],HairCut [[DEMOGR…" at bounding box center [247, 22] width 439 height 478
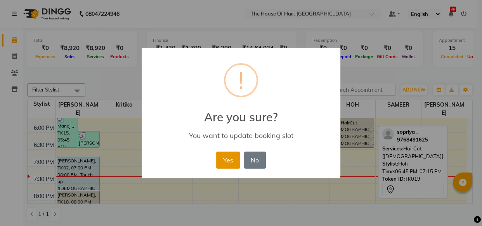
click at [221, 158] on button "Yes" at bounding box center [228, 160] width 24 height 17
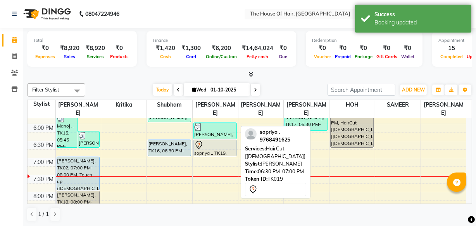
click at [216, 150] on div "sopriya ., TK19, 06:30 PM-07:00 PM, HairCut [[DEMOGRAPHIC_DATA]]" at bounding box center [215, 148] width 43 height 16
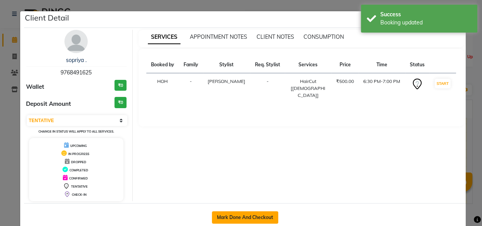
click at [235, 212] on button "Mark Done And Checkout" at bounding box center [245, 217] width 66 height 12
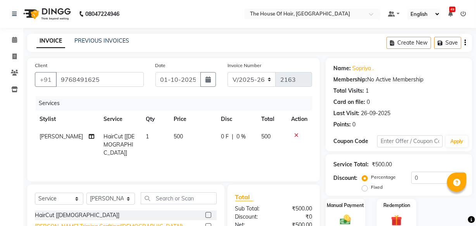
click at [64, 223] on div "[PERSON_NAME] Triming Crafting([DEMOGRAPHIC_DATA])" at bounding box center [109, 227] width 148 height 8
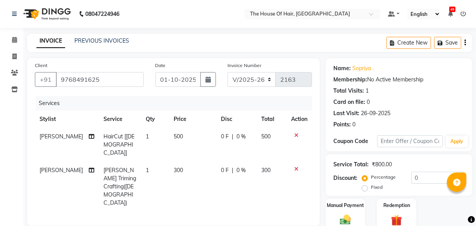
click at [174, 135] on span "500" at bounding box center [178, 136] width 9 height 7
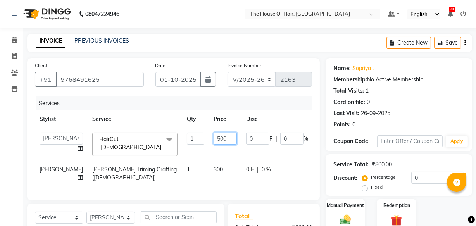
click at [214, 137] on input "500" at bounding box center [225, 139] width 23 height 12
click at [358, 213] on div "Manual Payment" at bounding box center [345, 215] width 41 height 35
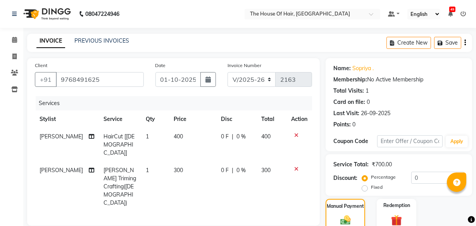
scroll to position [110, 0]
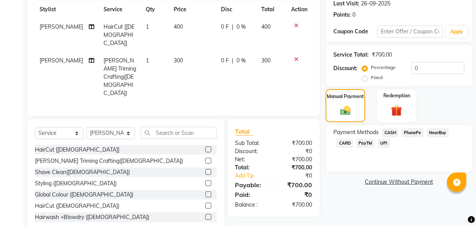
click at [386, 143] on span "UPI" at bounding box center [384, 143] width 12 height 9
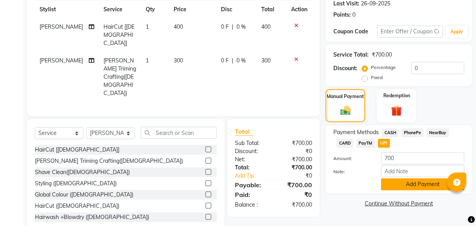
click at [390, 184] on button "Add Payment" at bounding box center [422, 184] width 83 height 12
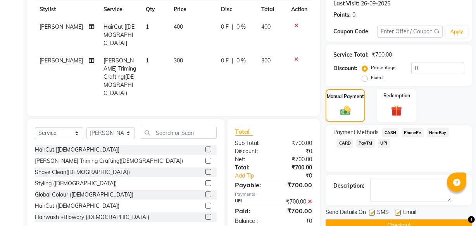
scroll to position [126, 0]
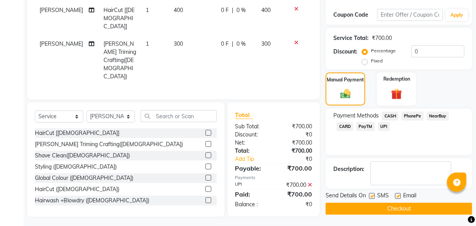
click at [348, 211] on button "Checkout" at bounding box center [399, 209] width 147 height 12
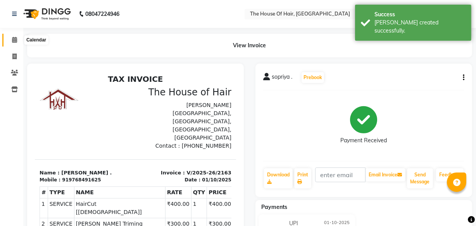
click at [16, 42] on icon at bounding box center [14, 40] width 5 height 6
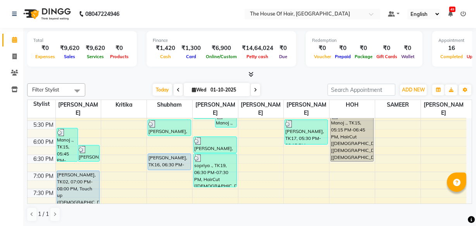
scroll to position [322, 0]
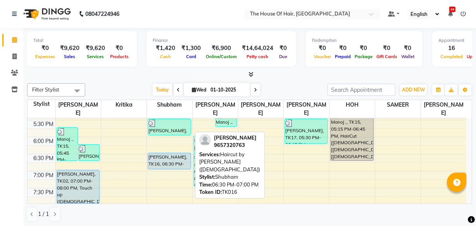
click at [159, 158] on div "[PERSON_NAME], TK16, 06:30 PM-07:00 PM, Haircut by [PERSON_NAME] ([DEMOGRAPHIC_…" at bounding box center [169, 161] width 43 height 16
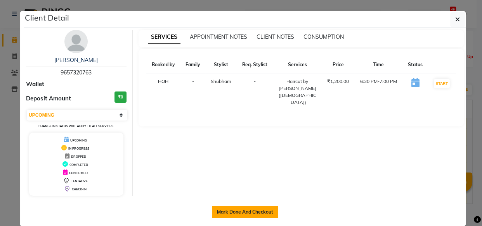
click at [235, 209] on button "Mark Done And Checkout" at bounding box center [245, 212] width 66 height 12
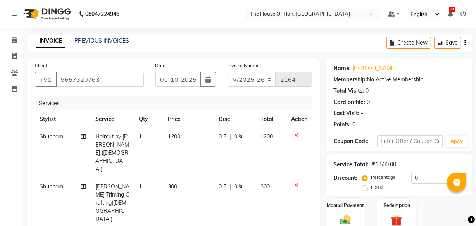
scroll to position [13, 0]
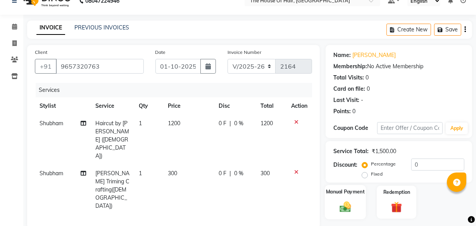
click at [358, 185] on div "Manual Payment" at bounding box center [345, 202] width 41 height 35
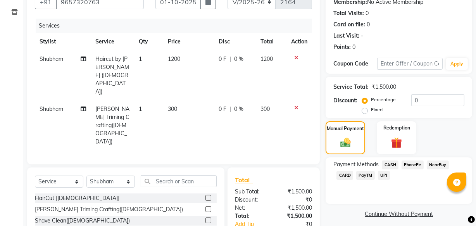
click at [386, 177] on span "UPI" at bounding box center [384, 175] width 12 height 9
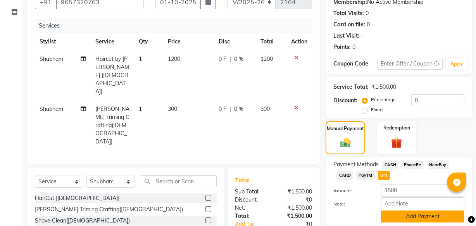
click at [400, 217] on button "Add Payment" at bounding box center [422, 217] width 83 height 12
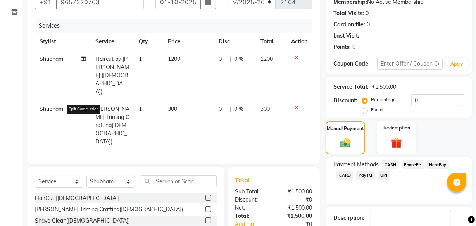
click at [84, 106] on icon at bounding box center [83, 108] width 5 height 5
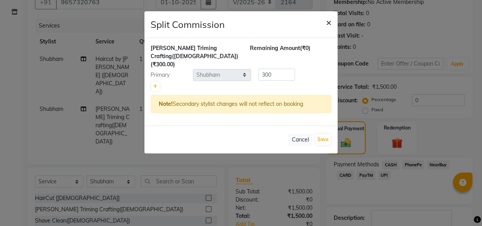
click at [328, 23] on span "×" at bounding box center [328, 22] width 5 height 12
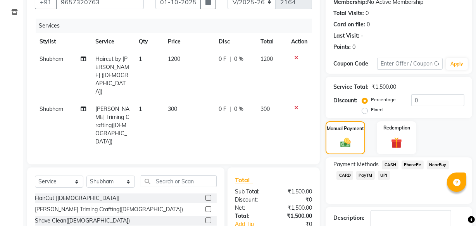
click at [57, 106] on span "Shubham" at bounding box center [52, 109] width 24 height 7
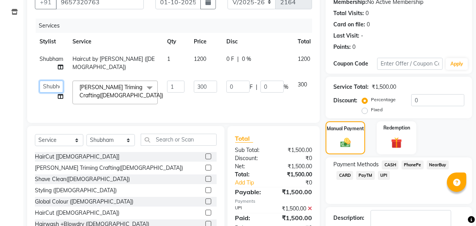
click at [54, 86] on select "[PERSON_NAME] [PERSON_NAME] [PERSON_NAME] [PERSON_NAME] [PERSON_NAME] [PERSON_N…" at bounding box center [52, 87] width 24 height 12
click at [347, 135] on div "Manual Payment" at bounding box center [345, 138] width 41 height 35
click at [385, 175] on span "UPI" at bounding box center [384, 175] width 12 height 9
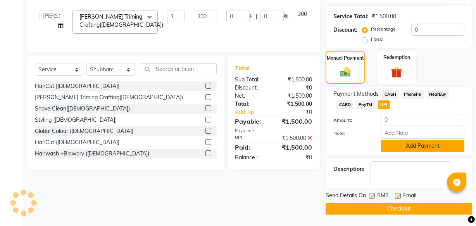
click at [414, 149] on button "Add Payment" at bounding box center [422, 146] width 83 height 12
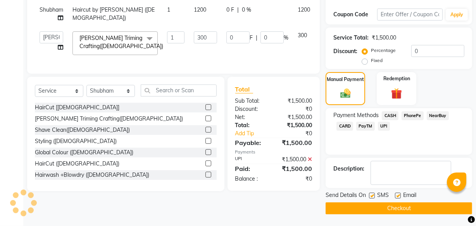
scroll to position [126, 0]
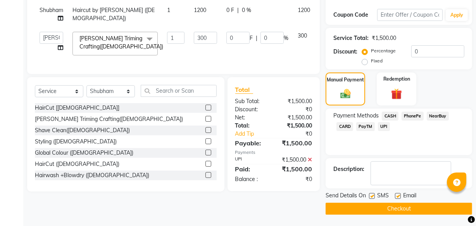
click at [373, 209] on button "Checkout" at bounding box center [399, 209] width 147 height 12
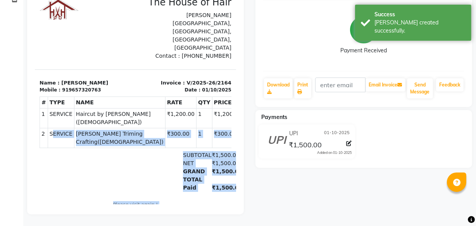
scroll to position [11, 0]
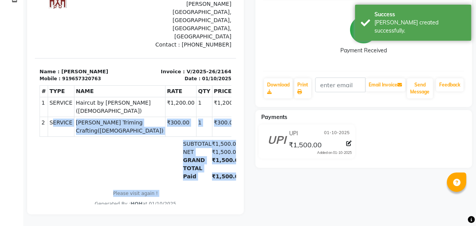
drag, startPoint x: 46, startPoint y: 148, endPoint x: 49, endPoint y: 142, distance: 6.5
click at [49, 142] on div "TAX INVOICE The House of Hair [PERSON_NAME][GEOGRAPHIC_DATA],[GEOGRAPHIC_DATA],…" at bounding box center [135, 90] width 201 height 234
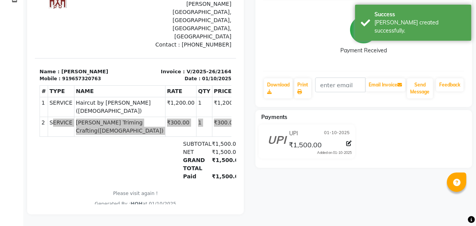
click at [0, 107] on div "Calendar Invoice Clients Inventory Completed InProgress Upcoming Dropped Tentat…" at bounding box center [52, 73] width 105 height 282
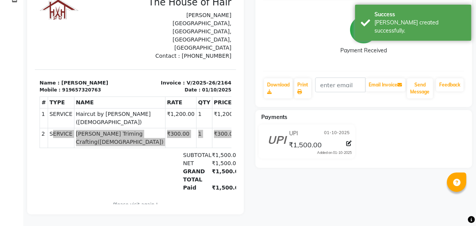
click at [0, 102] on div "Calendar Invoice Clients Inventory Completed InProgress Upcoming Dropped Tentat…" at bounding box center [52, 73] width 105 height 282
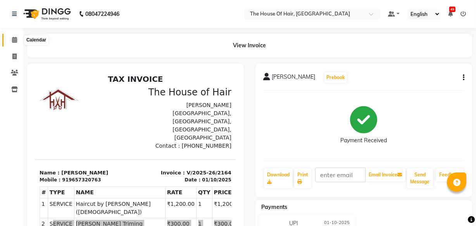
click at [13, 37] on icon at bounding box center [14, 40] width 5 height 6
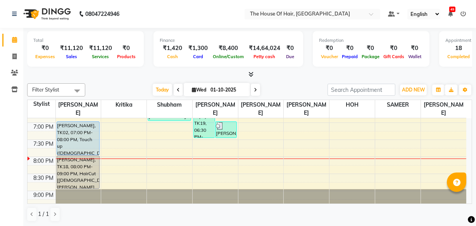
scroll to position [361, 0]
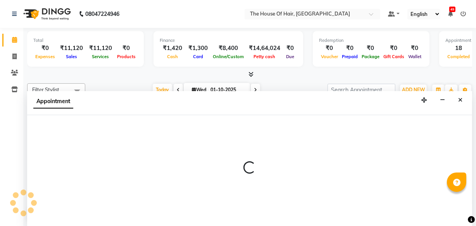
scroll to position [0, 0]
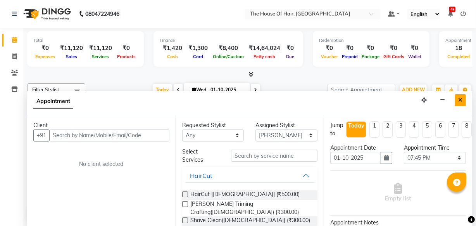
click at [455, 102] on button "Close" at bounding box center [460, 100] width 11 height 12
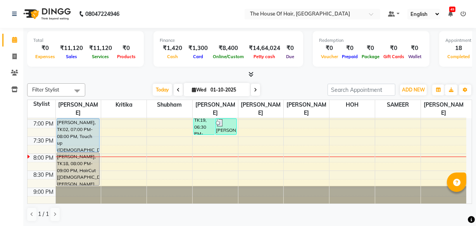
scroll to position [390, 0]
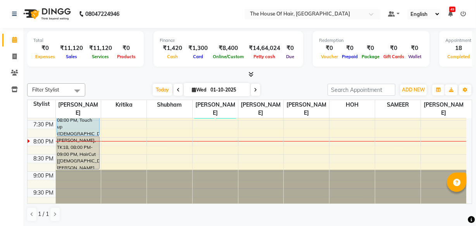
click at [254, 89] on icon at bounding box center [255, 90] width 3 height 5
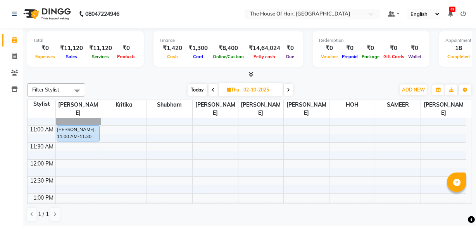
scroll to position [111, 0]
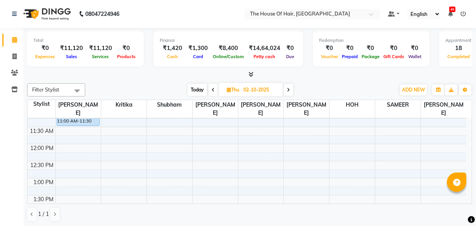
click at [214, 88] on span at bounding box center [213, 90] width 9 height 12
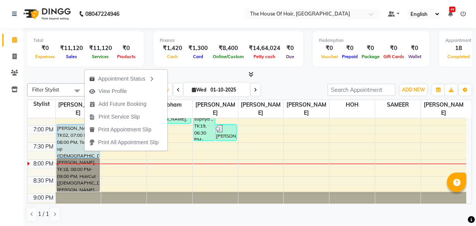
scroll to position [360, 0]
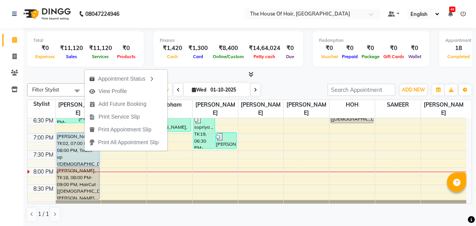
click at [299, 74] on div at bounding box center [249, 75] width 445 height 8
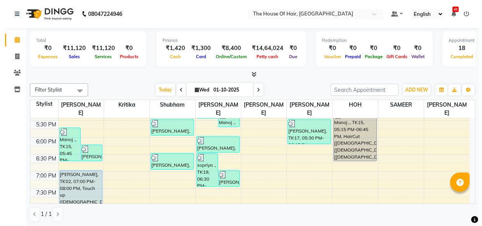
scroll to position [323, 0]
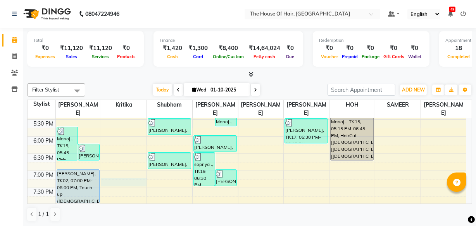
click at [103, 179] on div "8:00 AM 8:30 AM 9:00 AM 9:30 AM 10:00 AM 10:30 AM 11:00 AM 11:30 AM 12:00 PM 12…" at bounding box center [247, 35] width 439 height 478
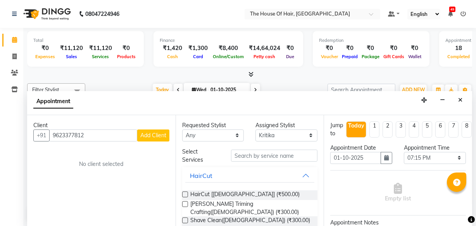
click at [149, 136] on span "Add Client" at bounding box center [153, 135] width 26 height 7
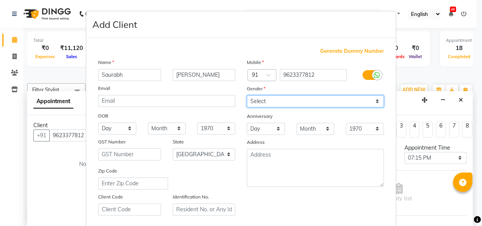
click at [330, 106] on select "Select [DEMOGRAPHIC_DATA] [DEMOGRAPHIC_DATA] Other Prefer Not To Say" at bounding box center [315, 101] width 137 height 12
click at [247, 95] on select "Select [DEMOGRAPHIC_DATA] [DEMOGRAPHIC_DATA] Other Prefer Not To Say" at bounding box center [315, 101] width 137 height 12
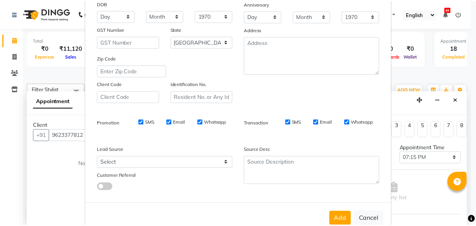
scroll to position [134, 0]
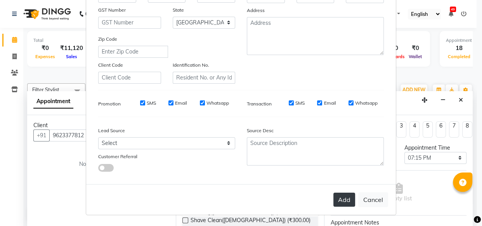
click at [344, 197] on button "Add" at bounding box center [344, 200] width 22 height 14
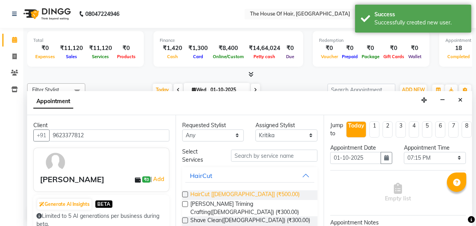
click at [236, 196] on span "HairCut [[DEMOGRAPHIC_DATA]] (₹500.00)" at bounding box center [244, 195] width 109 height 10
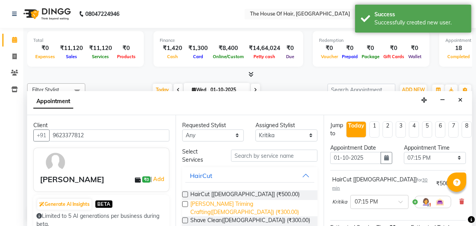
click at [236, 204] on span "[PERSON_NAME] Triming Crafting([DEMOGRAPHIC_DATA]) (₹300.00)" at bounding box center [250, 208] width 121 height 16
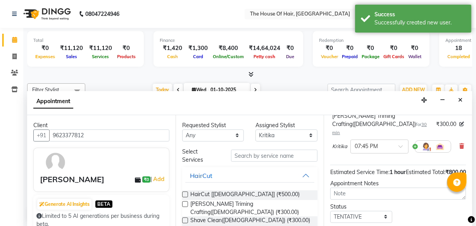
scroll to position [147, 0]
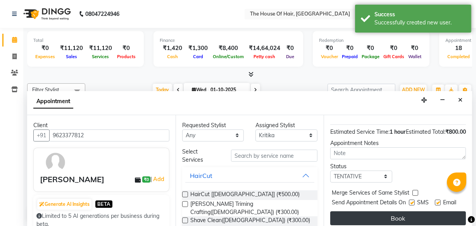
click at [386, 211] on button "Book" at bounding box center [399, 218] width 136 height 14
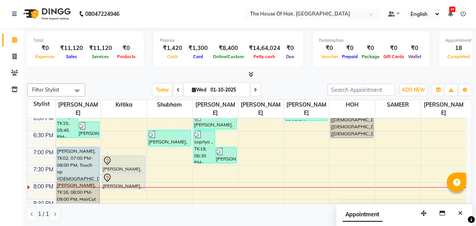
scroll to position [349, 0]
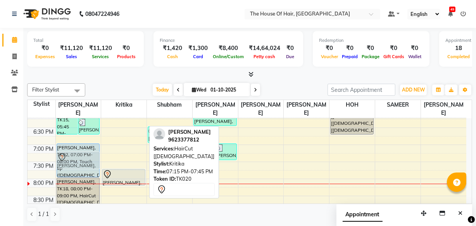
drag, startPoint x: 124, startPoint y: 158, endPoint x: 84, endPoint y: 159, distance: 40.0
click at [84, 159] on tr "Manoj ., TK15, 05:45 PM-06:45 PM, HairCut [[DEMOGRAPHIC_DATA]],HairCut [[DEMOGR…" at bounding box center [247, 9] width 439 height 478
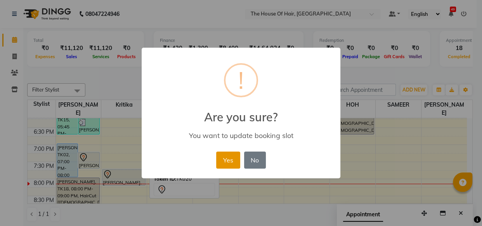
click at [232, 153] on button "Yes" at bounding box center [228, 160] width 24 height 17
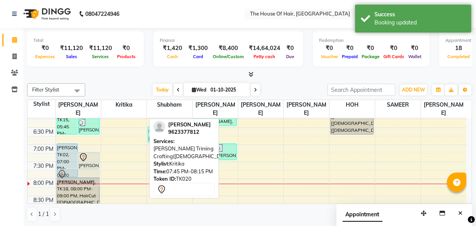
drag, startPoint x: 119, startPoint y: 173, endPoint x: 84, endPoint y: 174, distance: 35.7
click at [84, 174] on tr "Manoj ., TK15, 05:45 PM-06:45 PM, HairCut [[DEMOGRAPHIC_DATA]],HairCut [[DEMOGR…" at bounding box center [247, 9] width 439 height 478
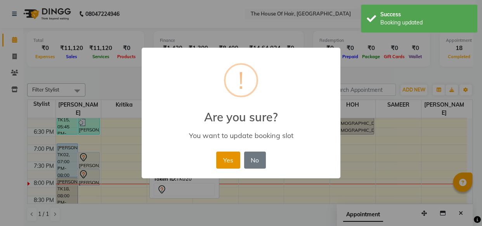
click at [224, 155] on button "Yes" at bounding box center [228, 160] width 24 height 17
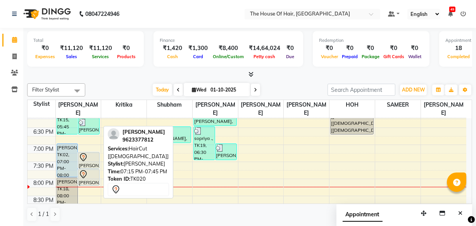
click at [92, 156] on div at bounding box center [89, 157] width 20 height 9
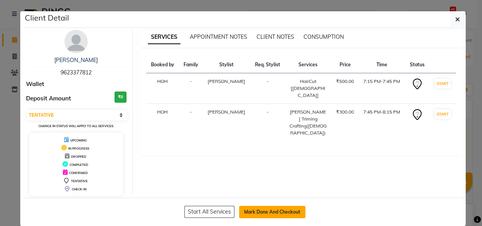
click at [249, 211] on button "Mark Done And Checkout" at bounding box center [272, 212] width 66 height 12
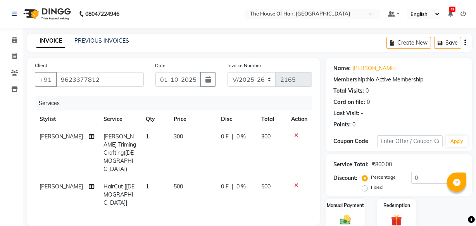
click at [174, 183] on span "500" at bounding box center [178, 186] width 9 height 7
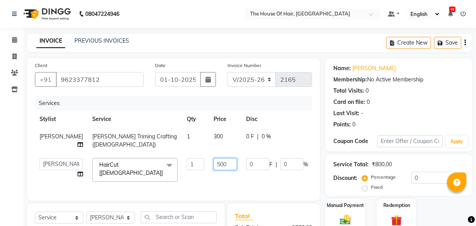
click at [214, 170] on input "500" at bounding box center [225, 164] width 23 height 12
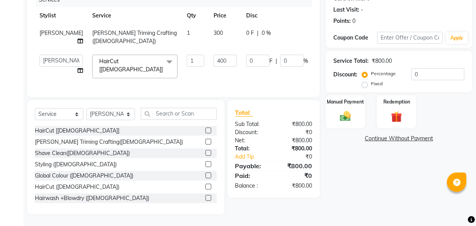
click at [346, 155] on div "Name: [PERSON_NAME] Membership: No Active Membership Total Visits: 0 Card on fi…" at bounding box center [402, 85] width 152 height 260
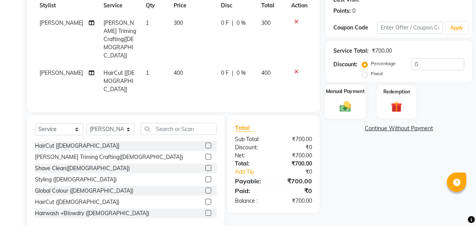
scroll to position [110, 0]
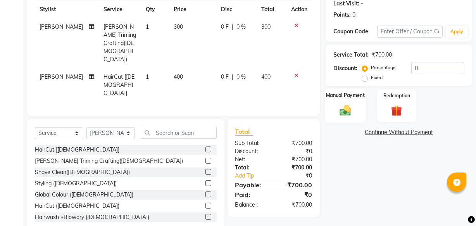
click at [346, 107] on img at bounding box center [345, 110] width 19 height 13
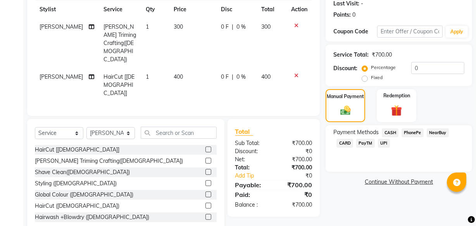
click at [392, 130] on span "CASH" at bounding box center [390, 132] width 17 height 9
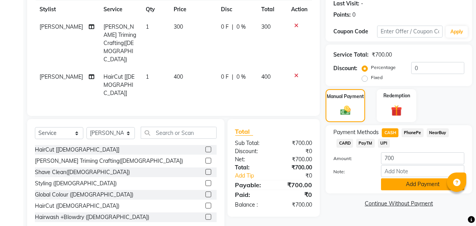
click at [410, 182] on button "Add Payment" at bounding box center [422, 184] width 83 height 12
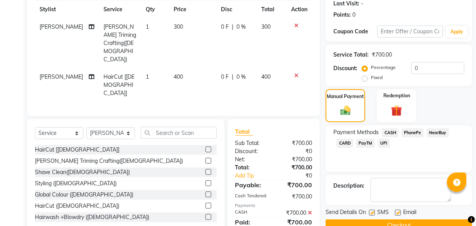
scroll to position [126, 0]
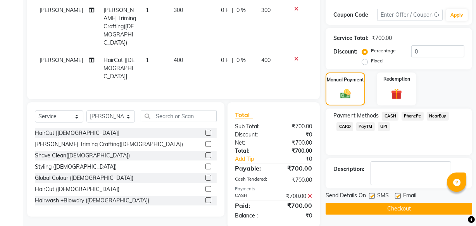
click at [396, 206] on button "Checkout" at bounding box center [399, 209] width 147 height 12
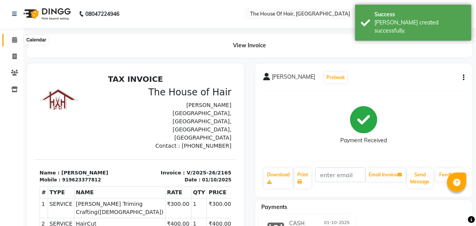
click at [14, 37] on icon at bounding box center [14, 40] width 5 height 6
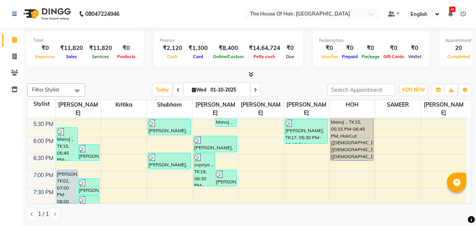
click at [256, 92] on span at bounding box center [255, 90] width 9 height 12
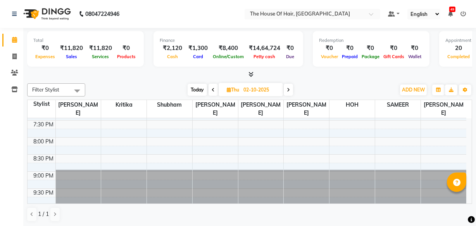
click at [256, 92] on input "02-10-2025" at bounding box center [260, 90] width 39 height 12
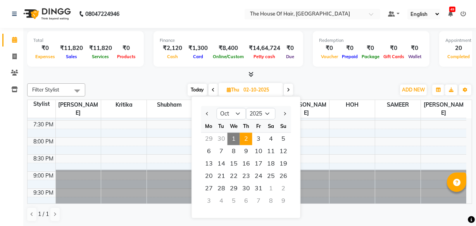
click at [248, 140] on span "2" at bounding box center [246, 139] width 12 height 12
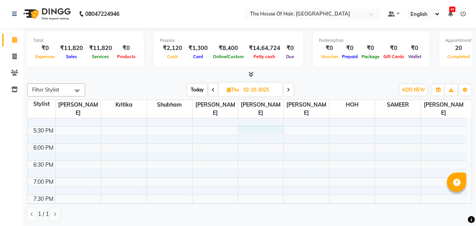
scroll to position [303, 0]
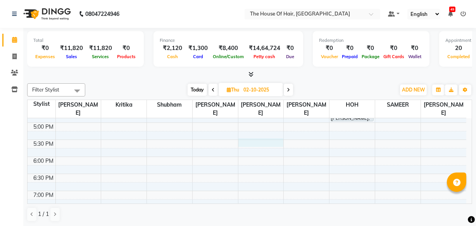
click at [248, 138] on div "8:00 AM 8:30 AM 9:00 AM 9:30 AM 10:00 AM 10:30 AM 11:00 AM 11:30 AM 12:00 PM 12…" at bounding box center [247, 55] width 439 height 478
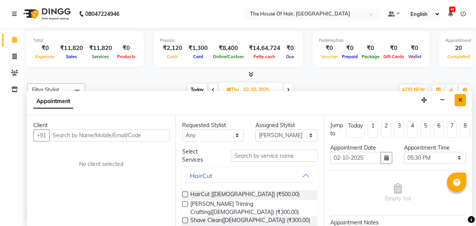
click at [464, 96] on button "Close" at bounding box center [460, 100] width 11 height 12
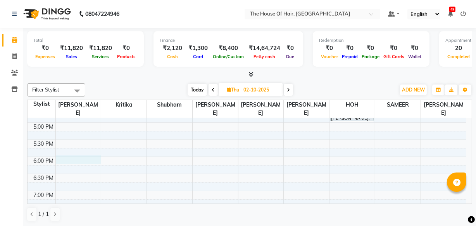
click at [59, 156] on div "8:00 AM 8:30 AM 9:00 AM 9:30 AM 10:00 AM 10:30 AM 11:00 AM 11:30 AM 12:00 PM 12…" at bounding box center [247, 55] width 439 height 478
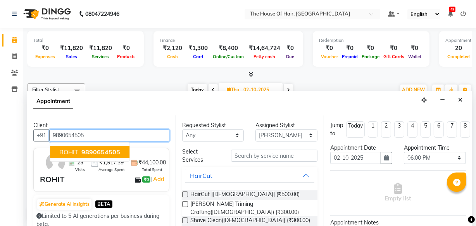
click at [71, 153] on span "ROHIT" at bounding box center [68, 152] width 19 height 8
click at [71, 153] on div "Client [PHONE_NUMBER] ROHIT 9890654505 23 Visits ₹1,917.39 Average Spent ₹44,10…" at bounding box center [101, 171] width 149 height 112
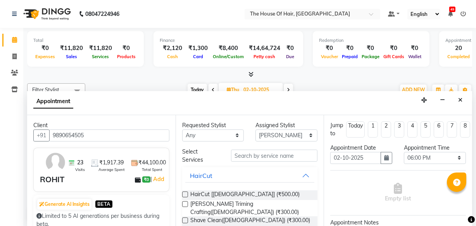
click at [185, 194] on label at bounding box center [185, 195] width 6 height 6
click at [185, 194] on input "checkbox" at bounding box center [184, 195] width 5 height 5
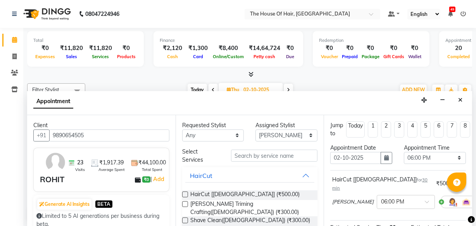
click at [185, 206] on label at bounding box center [185, 204] width 6 height 6
click at [185, 206] on input "checkbox" at bounding box center [184, 205] width 5 height 5
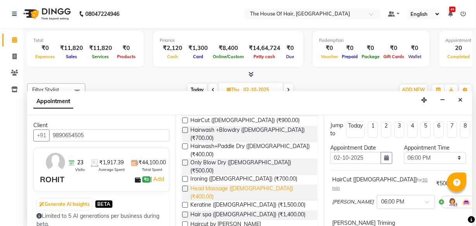
scroll to position [138, 0]
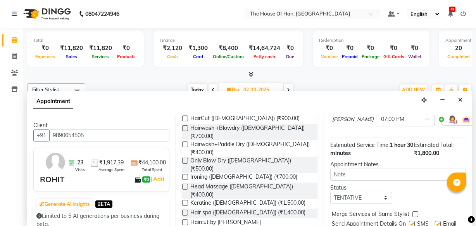
scroll to position [186, 0]
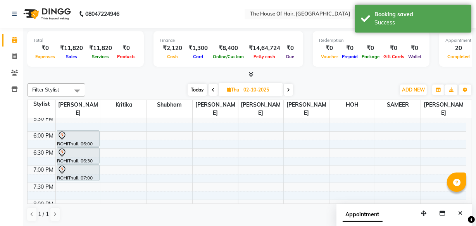
scroll to position [332, 0]
